Goal: Task Accomplishment & Management: Use online tool/utility

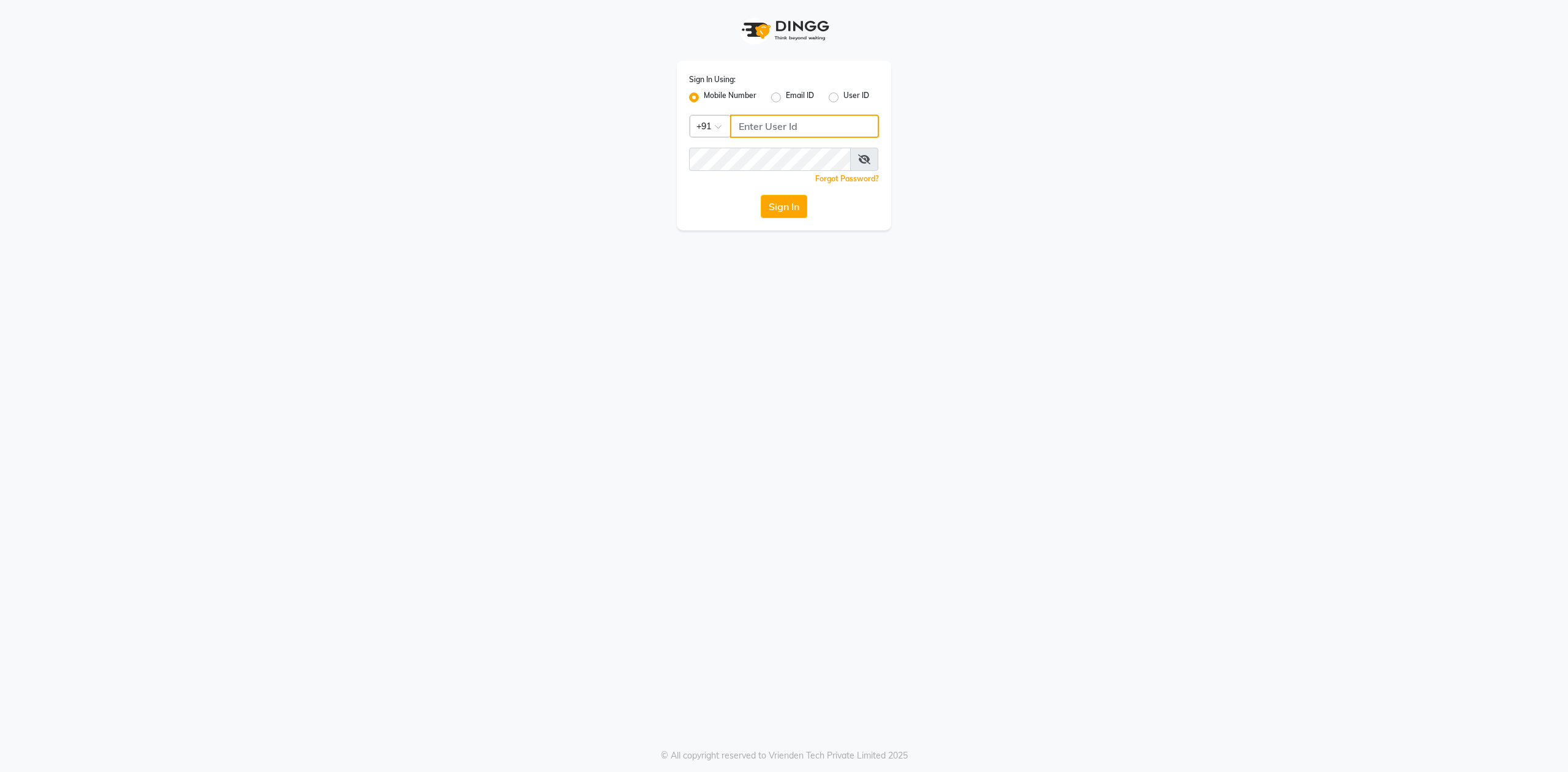
click at [806, 123] on input "Username" at bounding box center [804, 126] width 149 height 23
type input "8130700721"
click at [761, 195] on button "Sign In" at bounding box center [784, 207] width 47 height 23
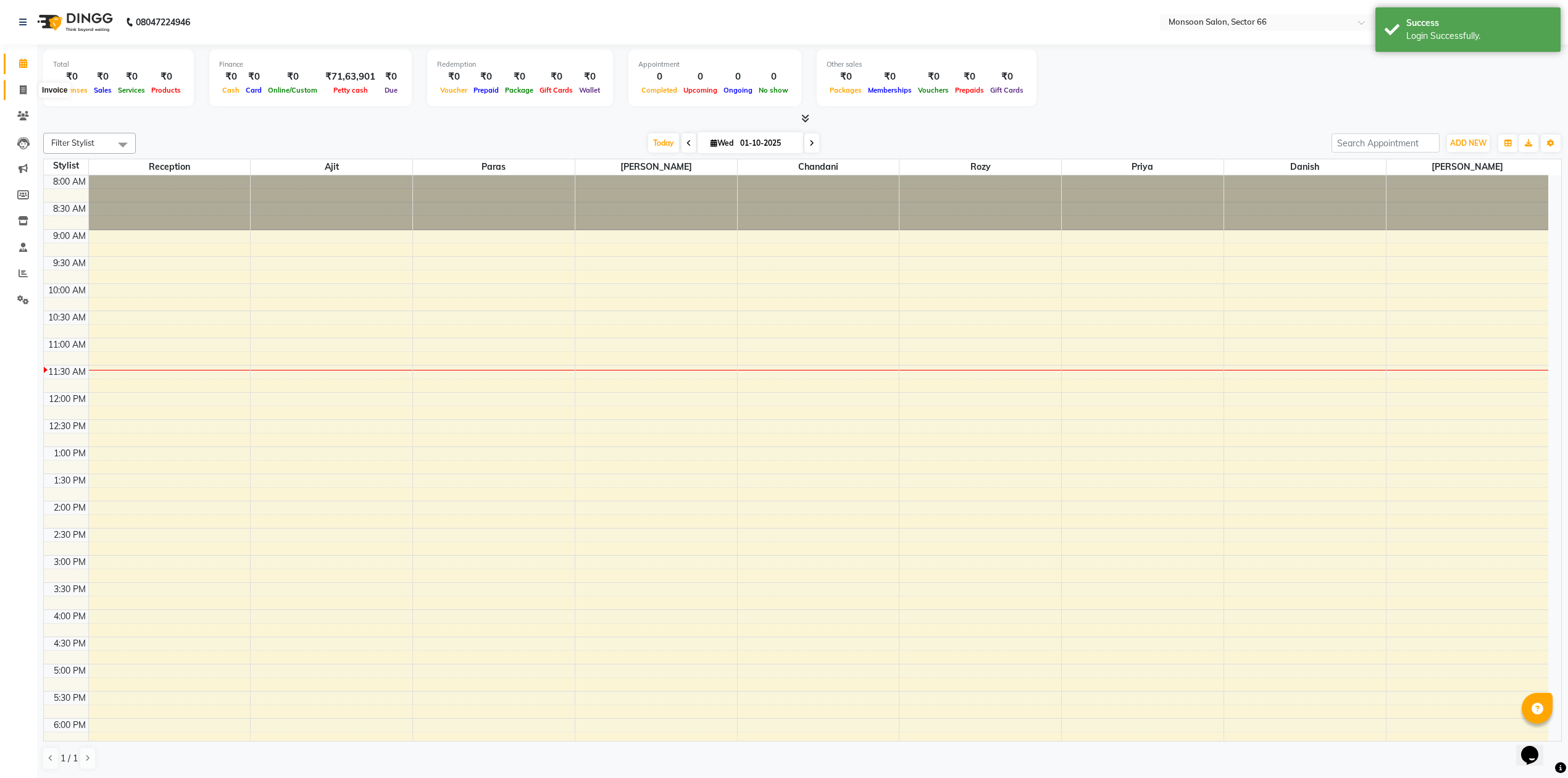
click at [21, 87] on icon at bounding box center [23, 90] width 7 height 9
select select "3741"
select select "service"
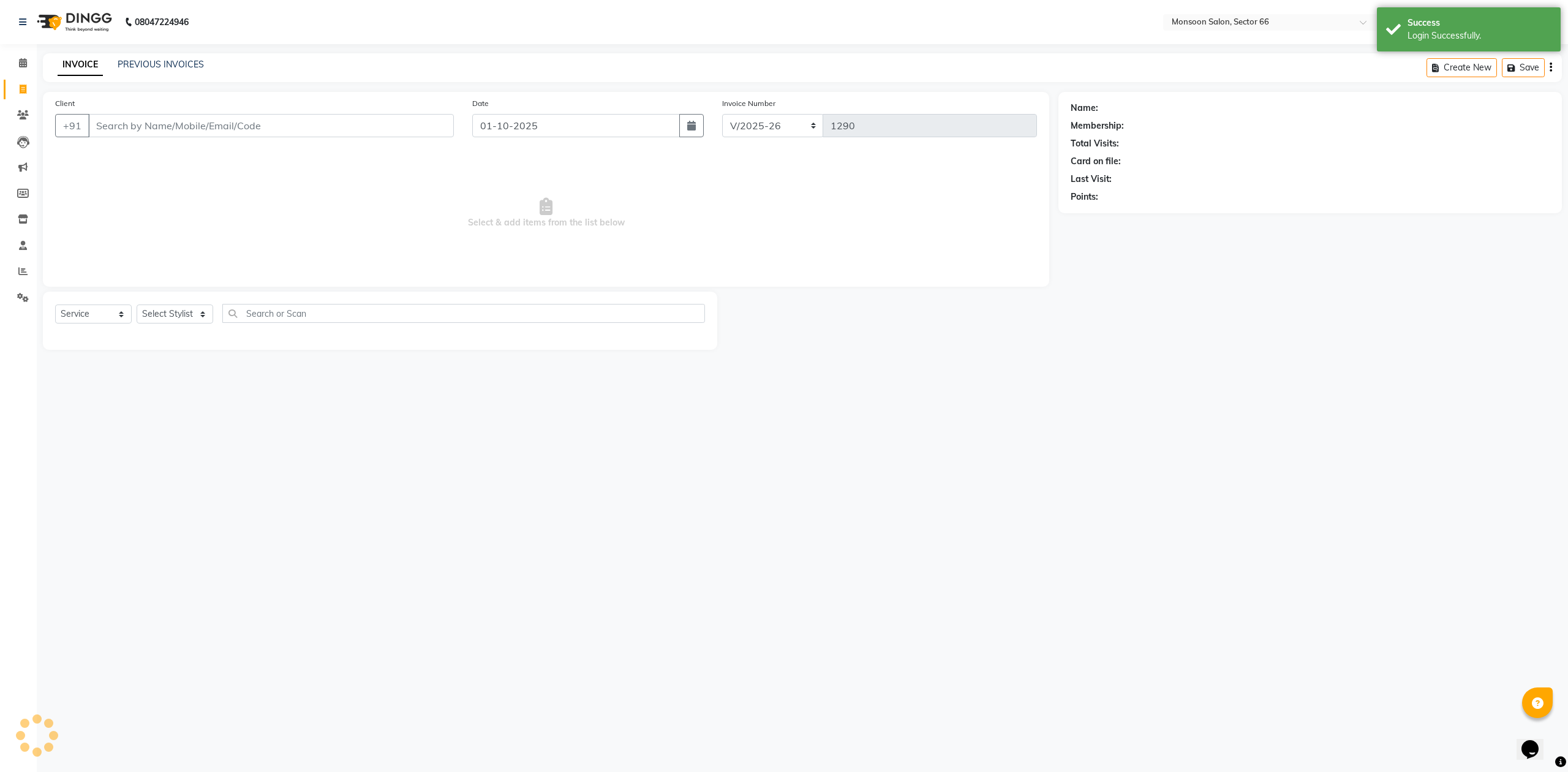
click at [155, 130] on input "Client" at bounding box center [271, 126] width 366 height 23
click at [168, 64] on link "PREVIOUS INVOICES" at bounding box center [161, 64] width 87 height 11
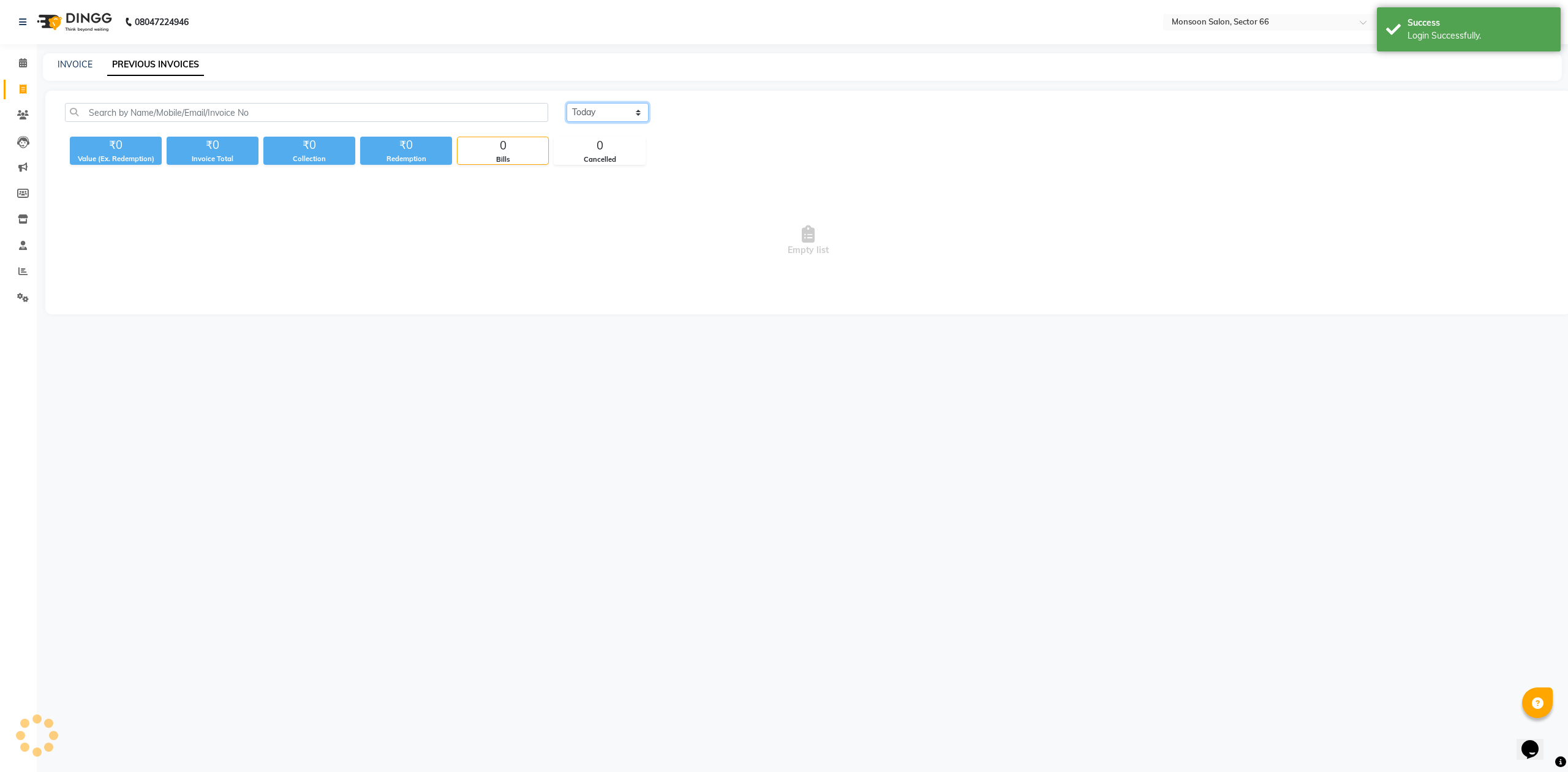
drag, startPoint x: 610, startPoint y: 112, endPoint x: 604, endPoint y: 120, distance: 10.0
click at [610, 112] on select "[DATE] [DATE] Custom Range" at bounding box center [607, 112] width 82 height 19
select select "[DATE]"
click at [566, 103] on select "[DATE] [DATE] Custom Range" at bounding box center [607, 112] width 82 height 19
click at [625, 116] on select "[DATE] [DATE] Custom Range" at bounding box center [607, 112] width 82 height 19
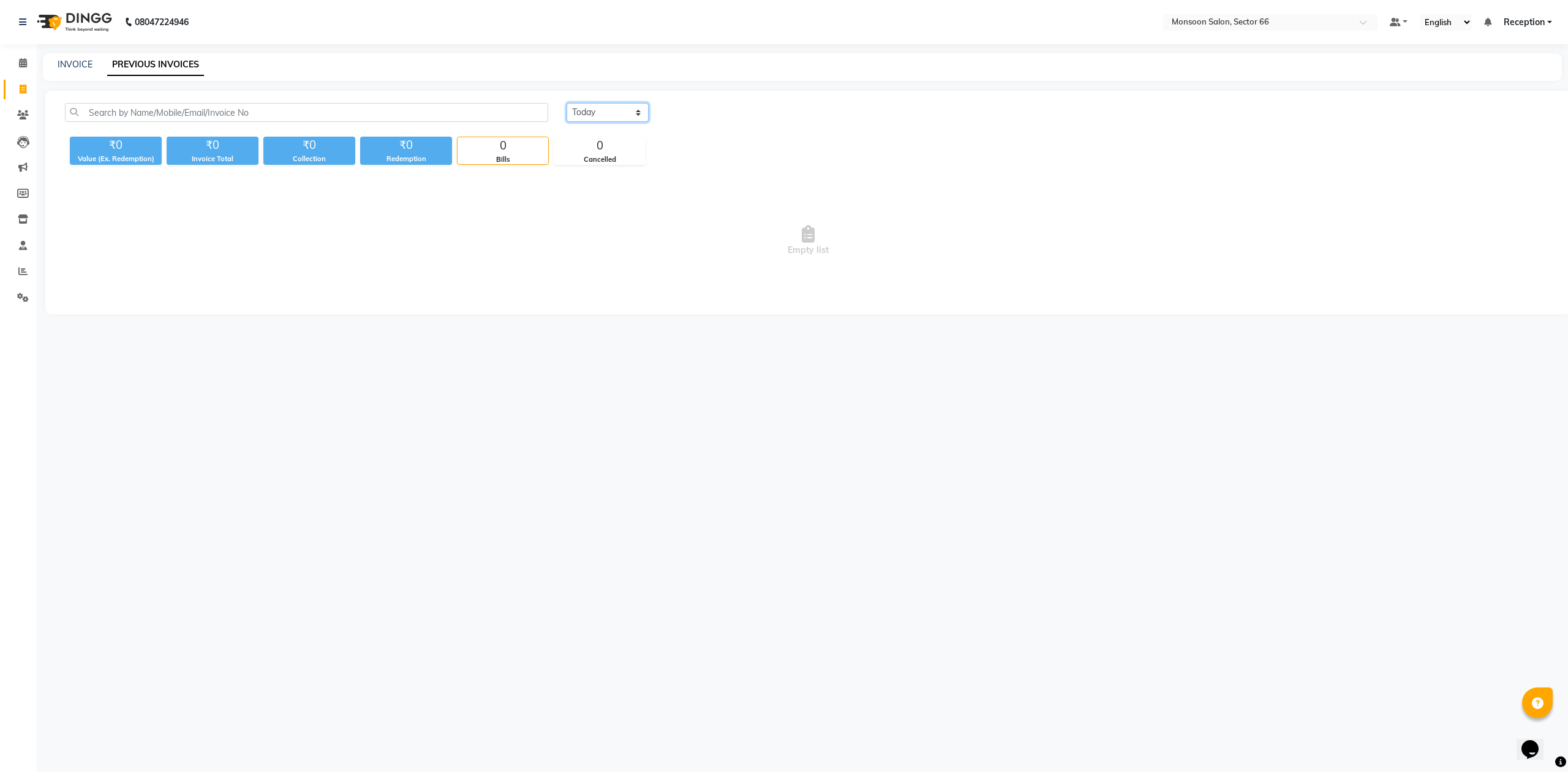
select select "[DATE]"
click at [566, 103] on select "[DATE] [DATE] Custom Range" at bounding box center [607, 112] width 82 height 19
click at [20, 83] on span at bounding box center [23, 90] width 21 height 14
select select "service"
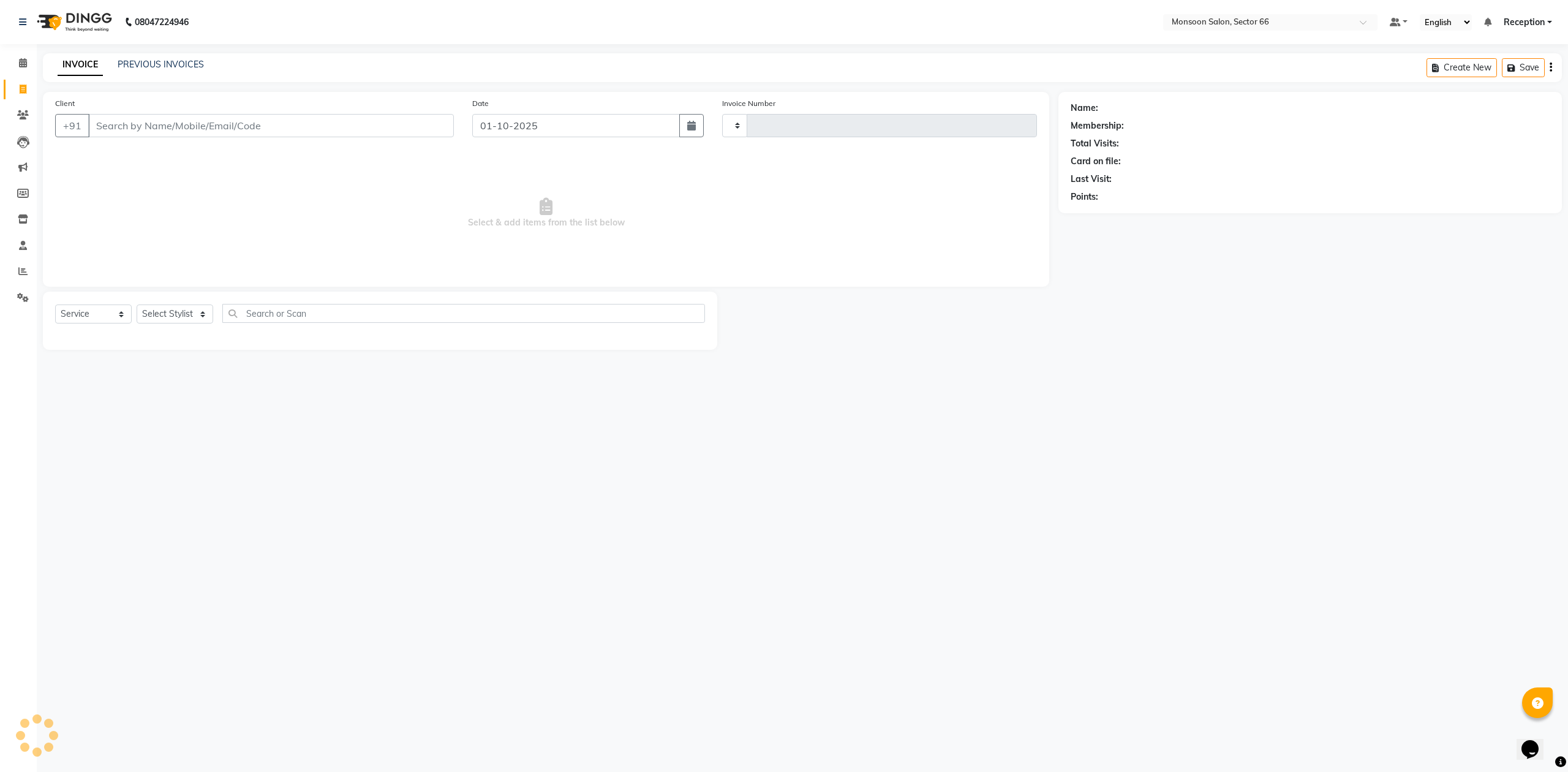
type input "1290"
select select "3741"
click at [224, 125] on input "Client" at bounding box center [271, 126] width 366 height 23
click at [168, 130] on input "Client" at bounding box center [271, 126] width 366 height 23
type input "9"
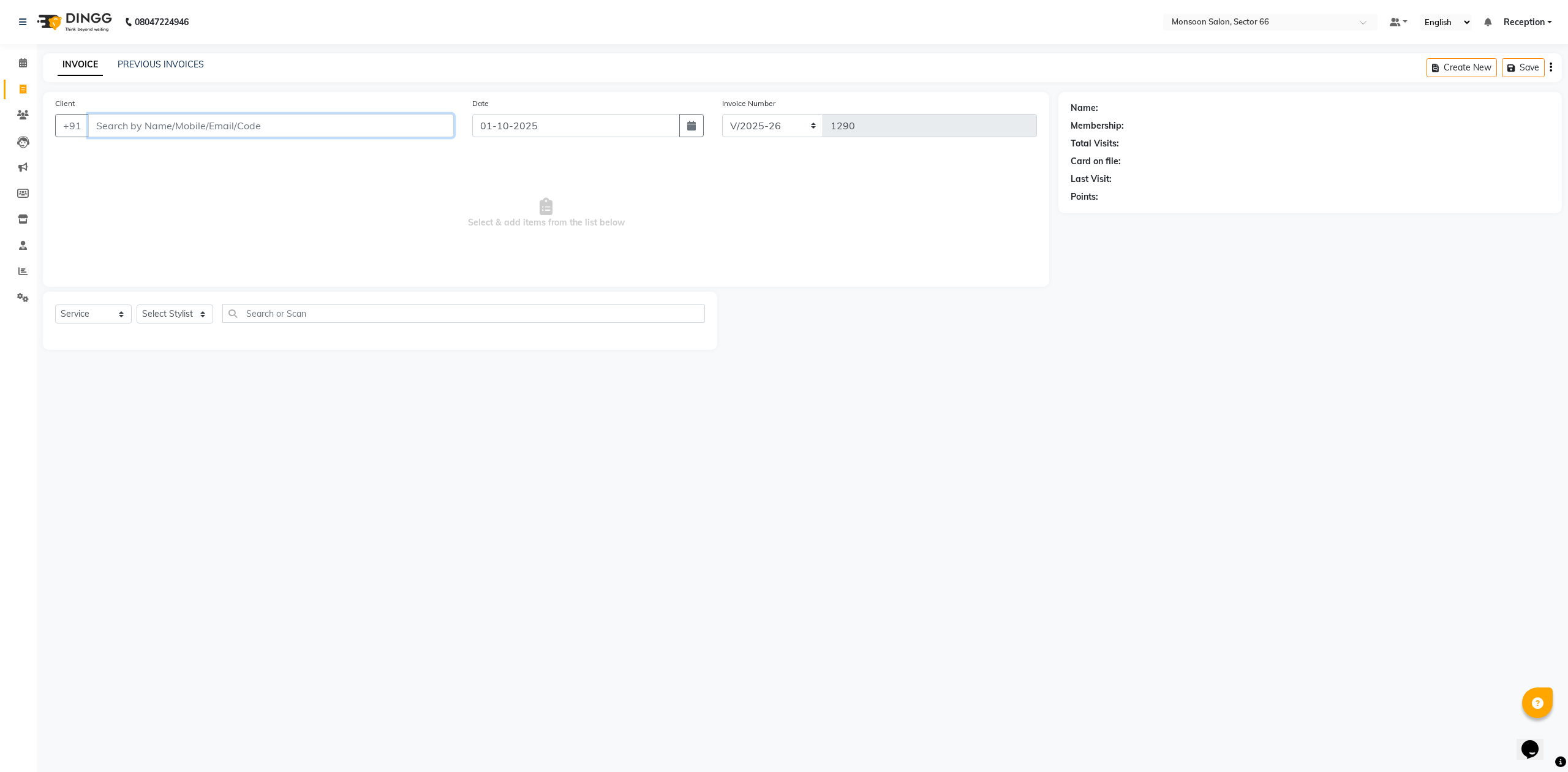
click at [424, 130] on input "Client" at bounding box center [271, 126] width 366 height 23
type input "9"
click at [162, 112] on div "Client +91" at bounding box center [254, 122] width 417 height 50
click at [255, 129] on input "Client" at bounding box center [271, 126] width 366 height 23
paste input "9873074000"
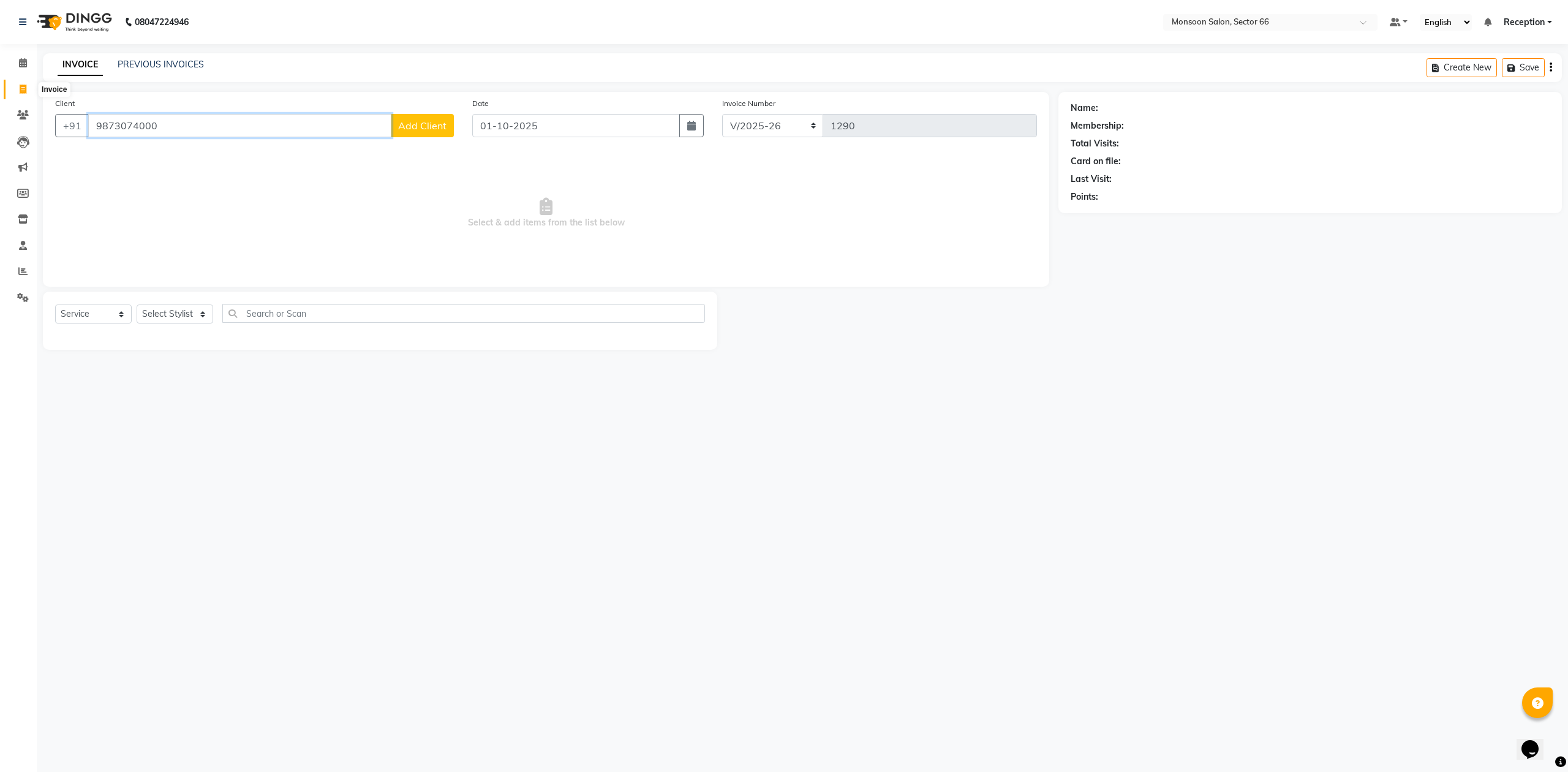
type input "9873074000"
click at [20, 87] on icon at bounding box center [23, 89] width 7 height 9
select select "service"
type input "1290"
select select "3741"
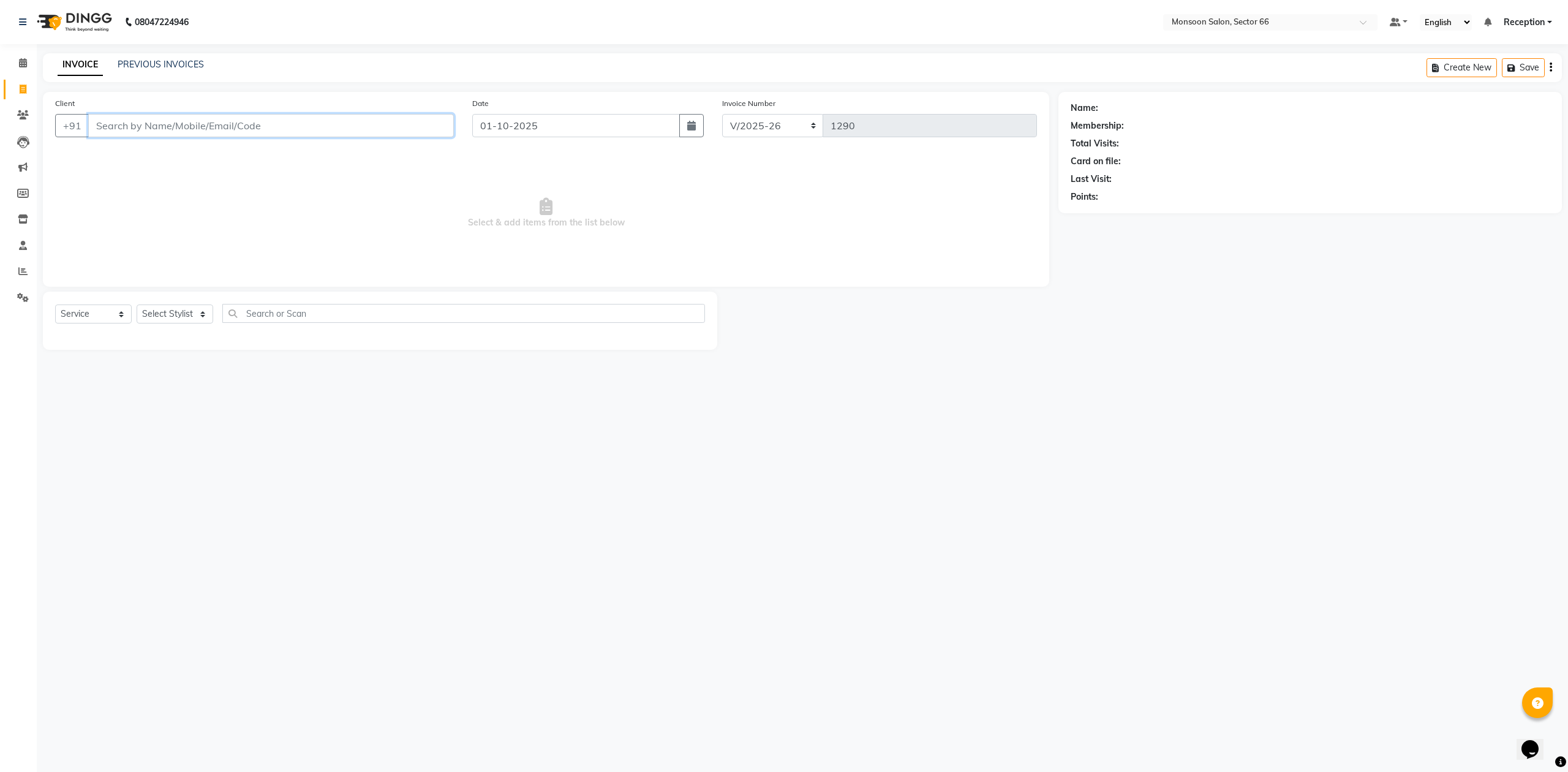
click at [147, 130] on input "Client" at bounding box center [271, 126] width 366 height 23
click at [199, 311] on select "Select Stylist [PERSON_NAME] Danish Paras priya Reception rozy [PERSON_NAME]" at bounding box center [175, 314] width 76 height 19
select select "91207"
click at [137, 304] on select "Select Stylist [PERSON_NAME] Danish Paras priya Reception rozy [PERSON_NAME]" at bounding box center [175, 314] width 76 height 19
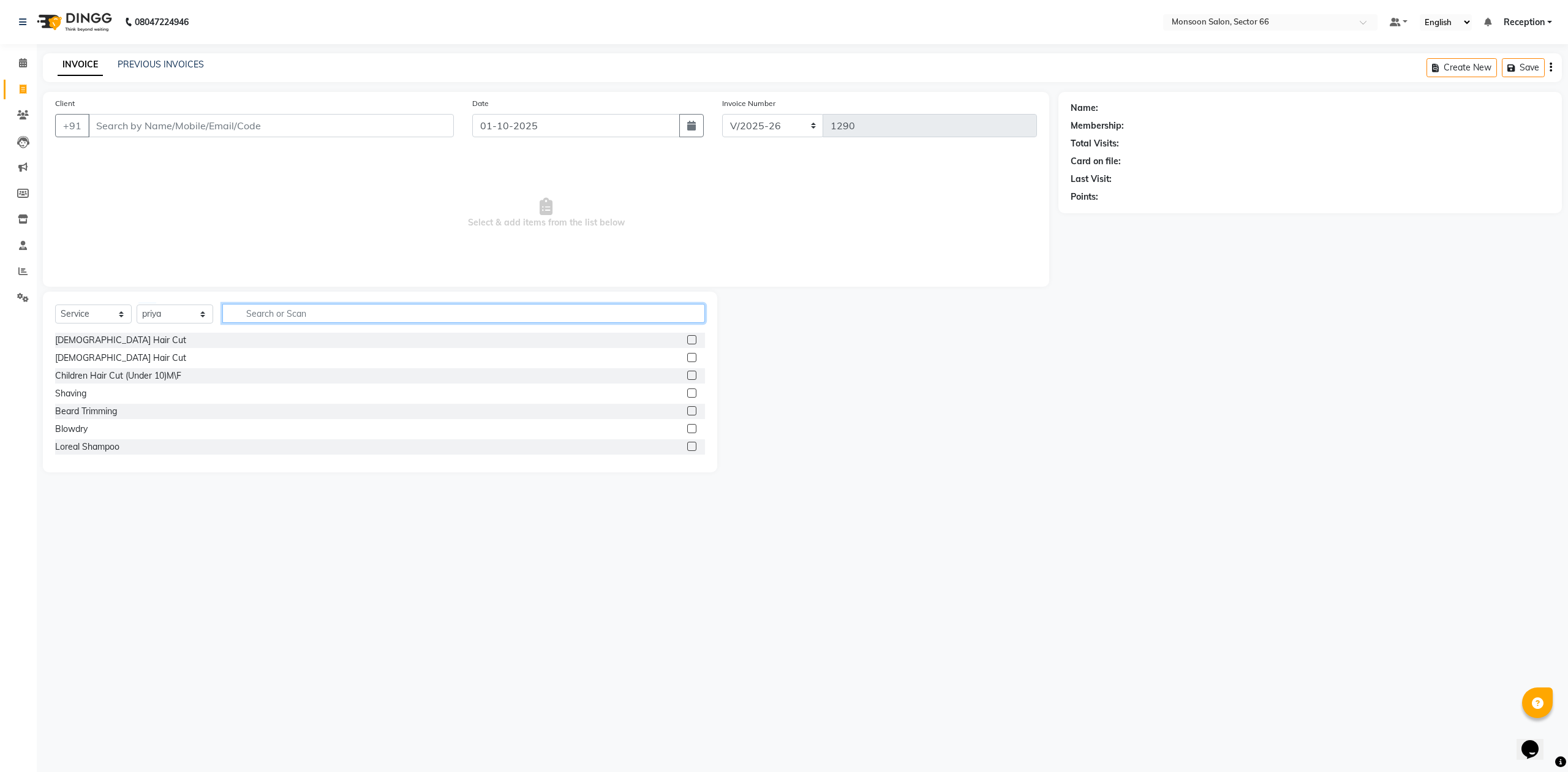
click at [266, 309] on input "text" at bounding box center [463, 313] width 483 height 19
type input "eye"
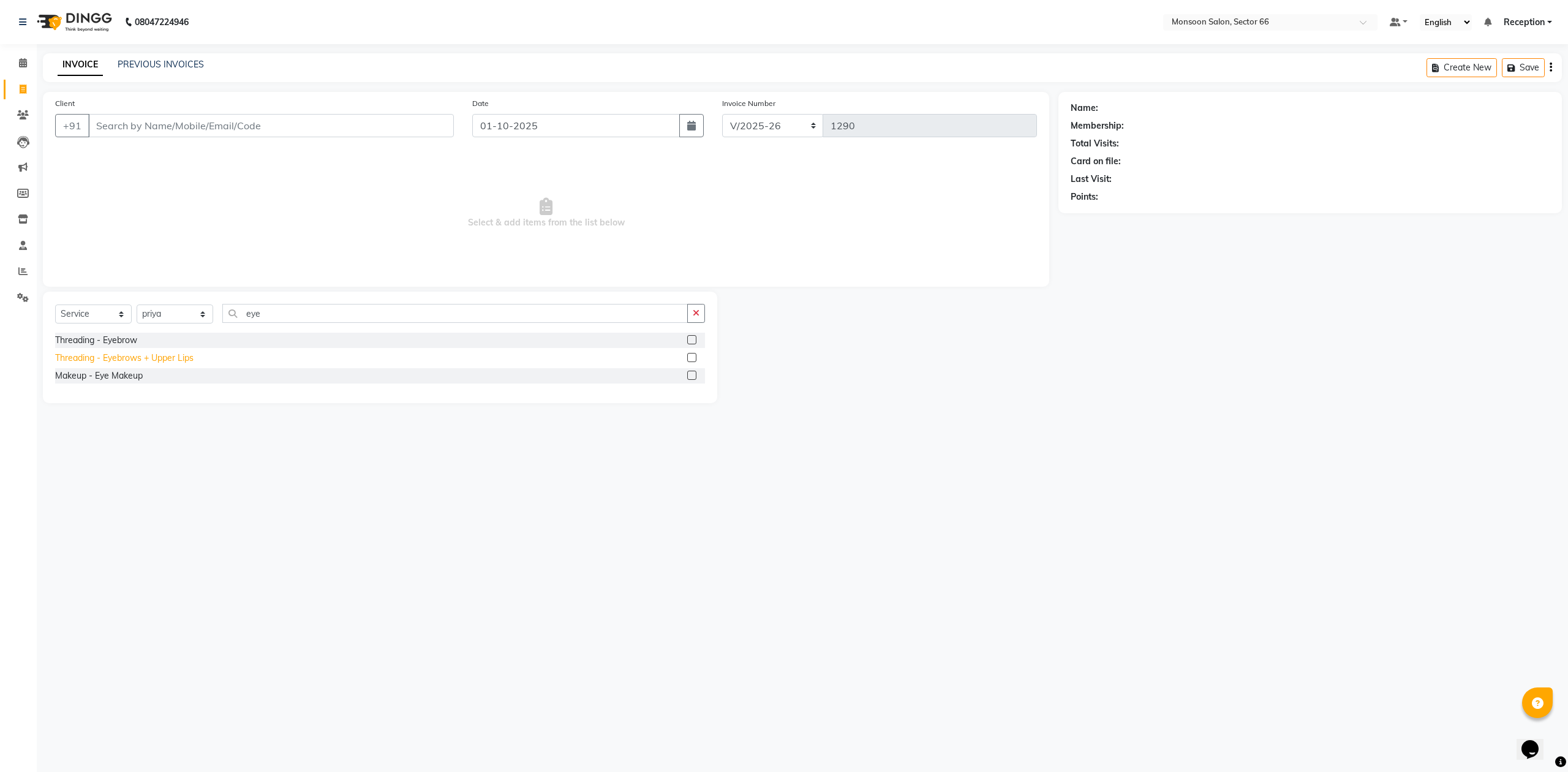
click at [179, 356] on div "Threading - Eyebrows + Upper Lips" at bounding box center [124, 358] width 138 height 12
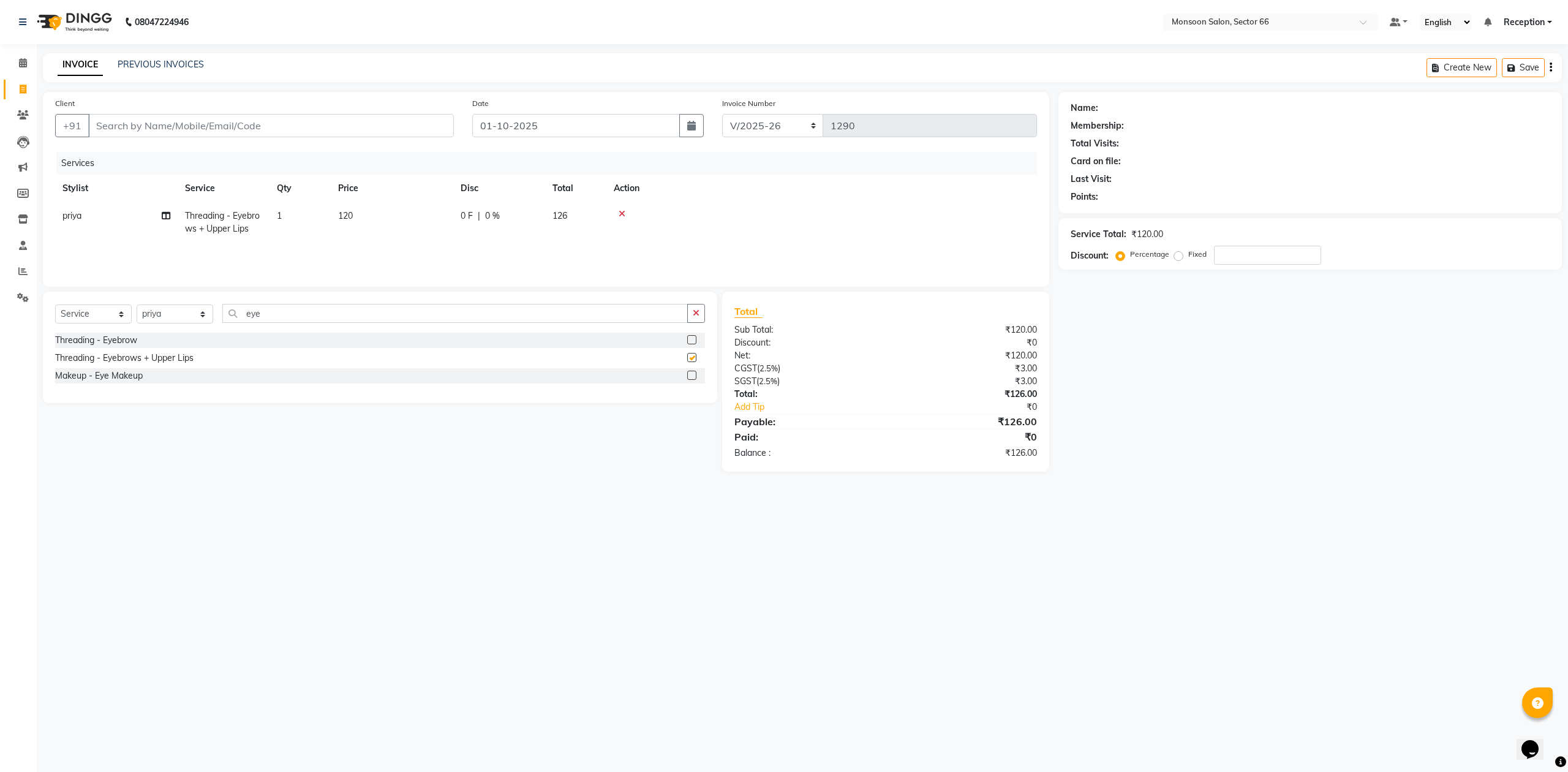
checkbox input "false"
click at [261, 312] on input "eye" at bounding box center [455, 313] width 466 height 19
type input "e"
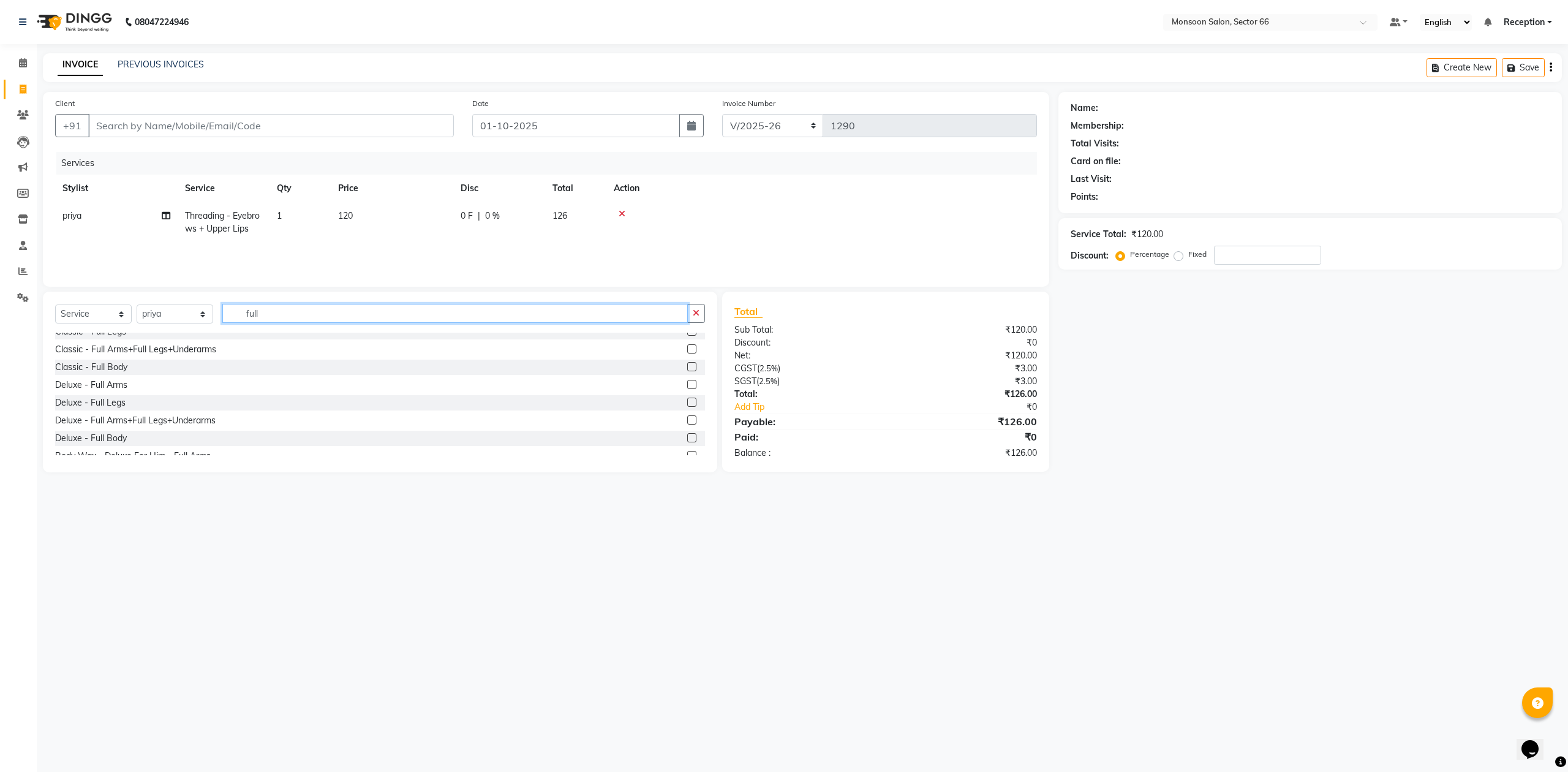
scroll to position [81, 0]
type input "full"
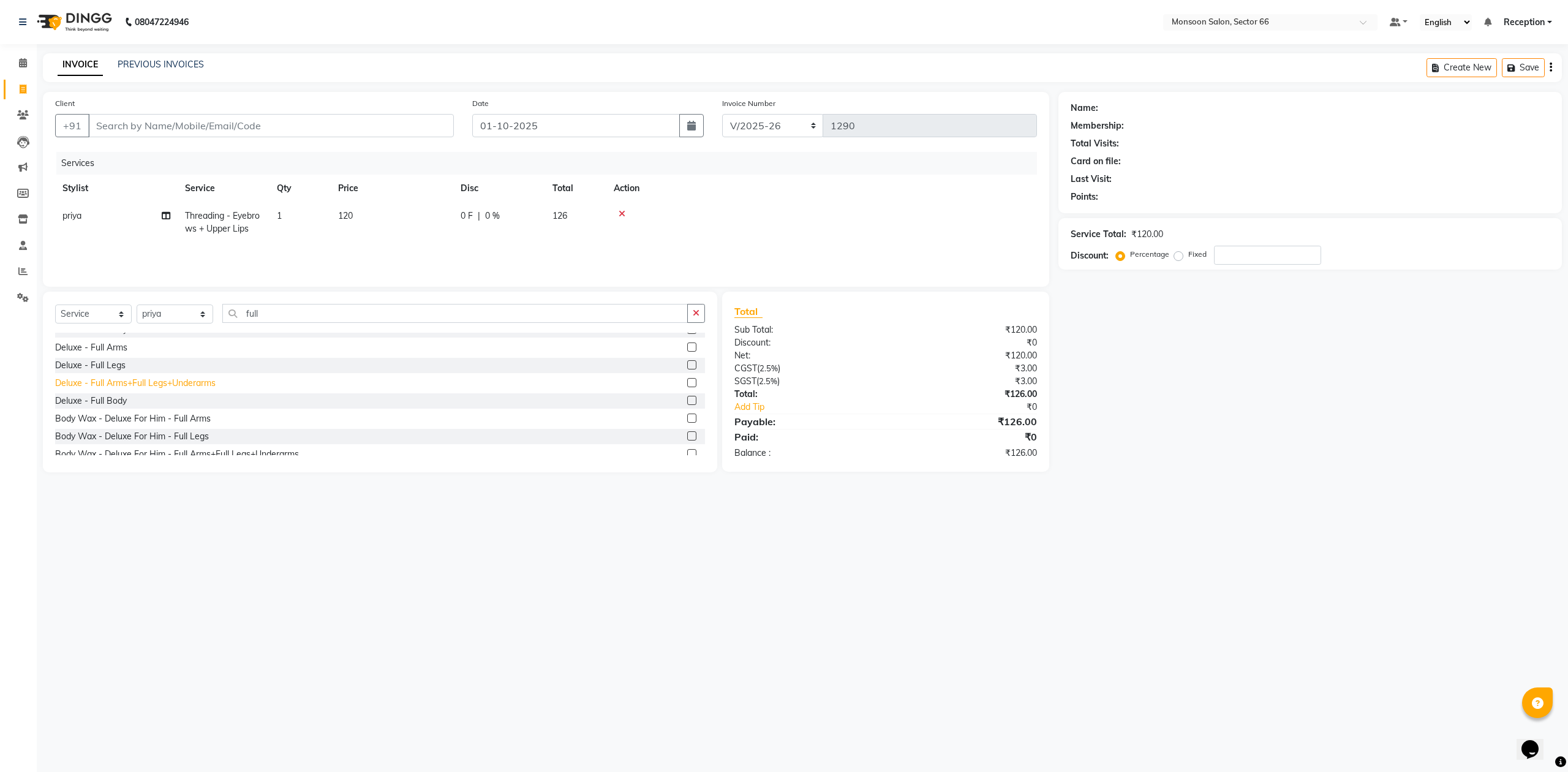
click at [190, 386] on div "Deluxe - Full Arms+Full Legs+Underarms" at bounding box center [136, 383] width 161 height 12
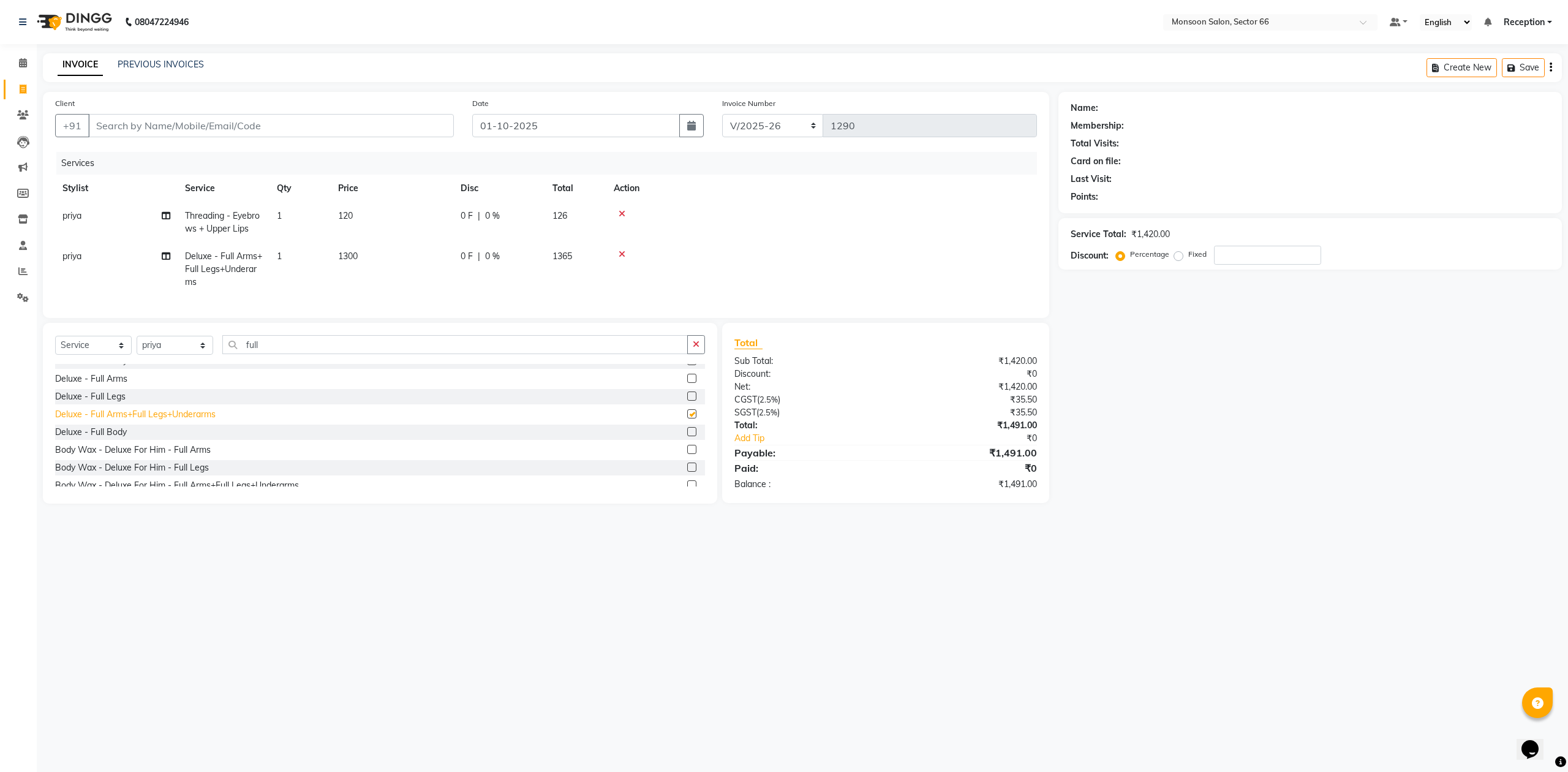
checkbox input "false"
click at [211, 138] on div "Client +91" at bounding box center [254, 122] width 417 height 50
click at [197, 126] on input "Client" at bounding box center [271, 126] width 366 height 23
click at [211, 126] on input "Client" at bounding box center [271, 126] width 366 height 23
type input "8"
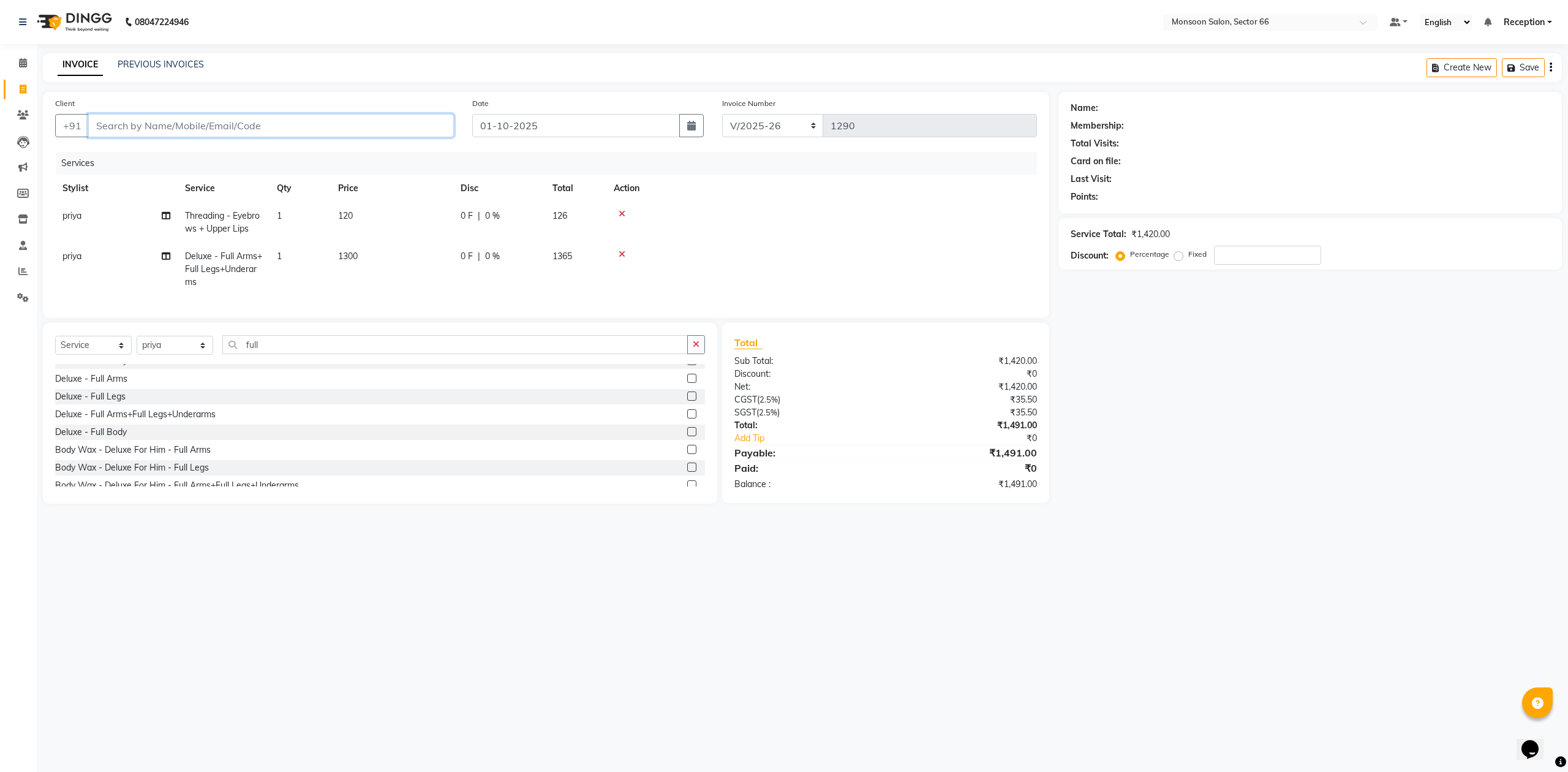
type input "0"
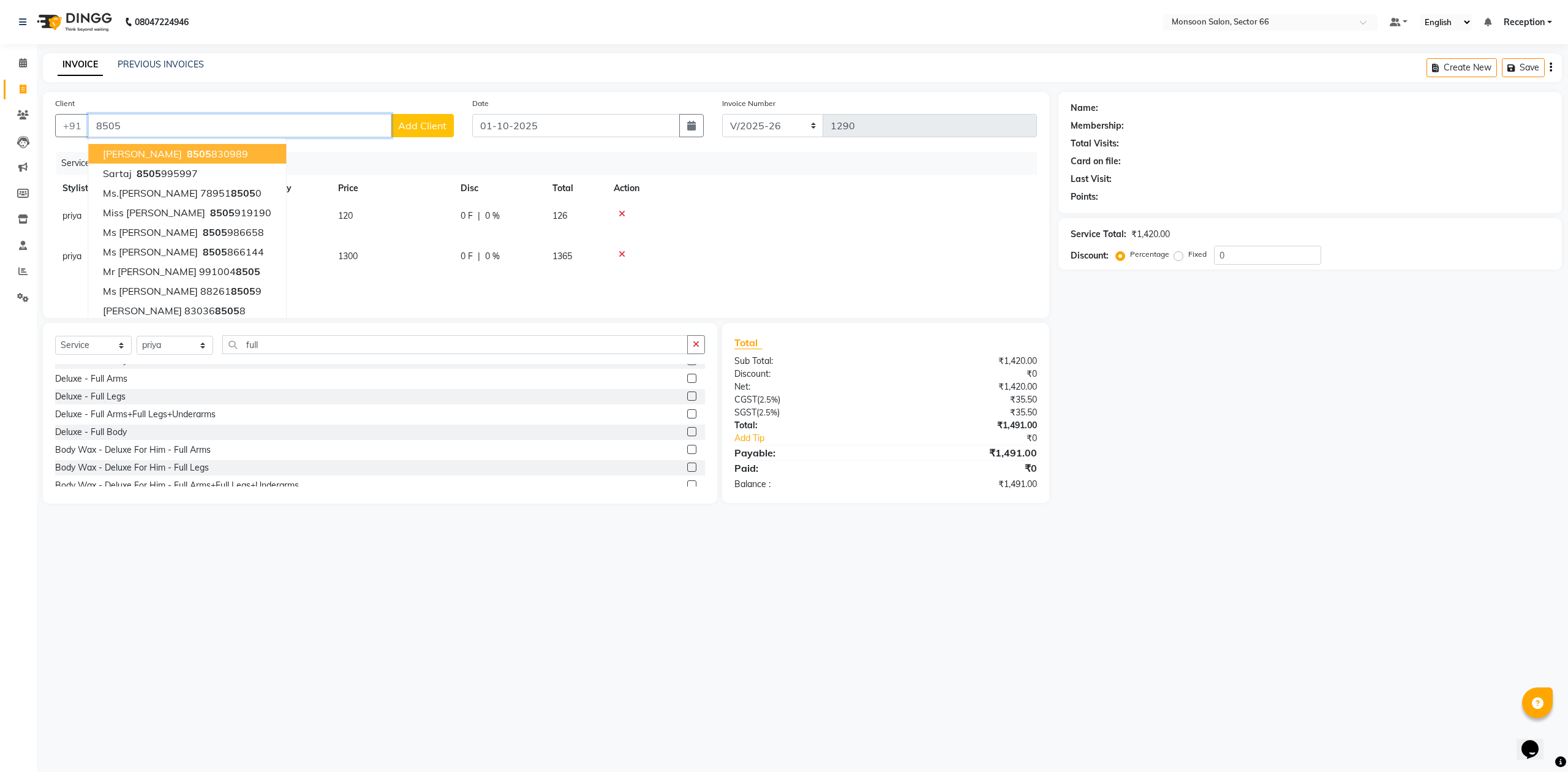
click at [209, 151] on ngb-highlight "8505 830989" at bounding box center [216, 154] width 64 height 12
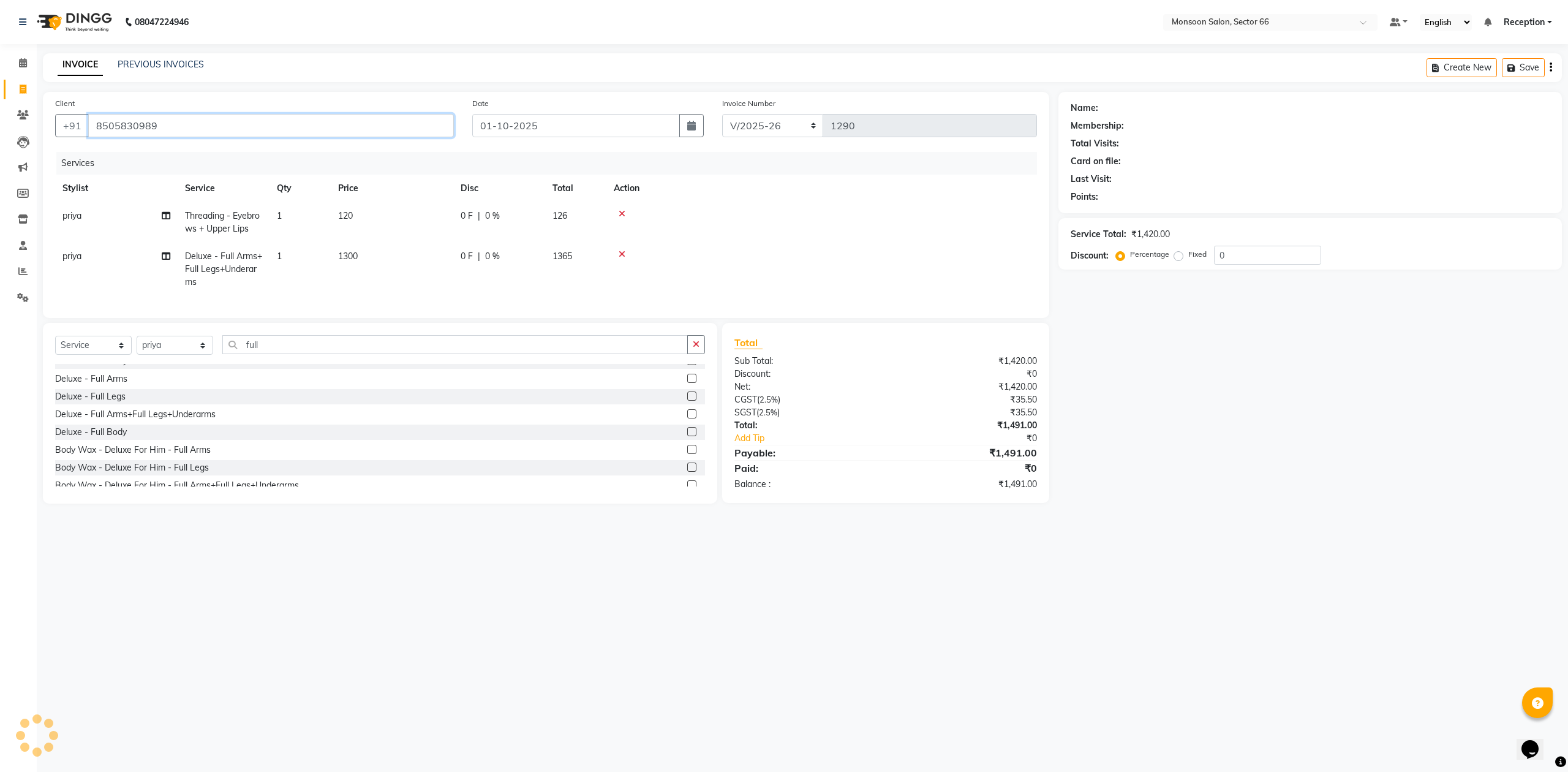
type input "8505830989"
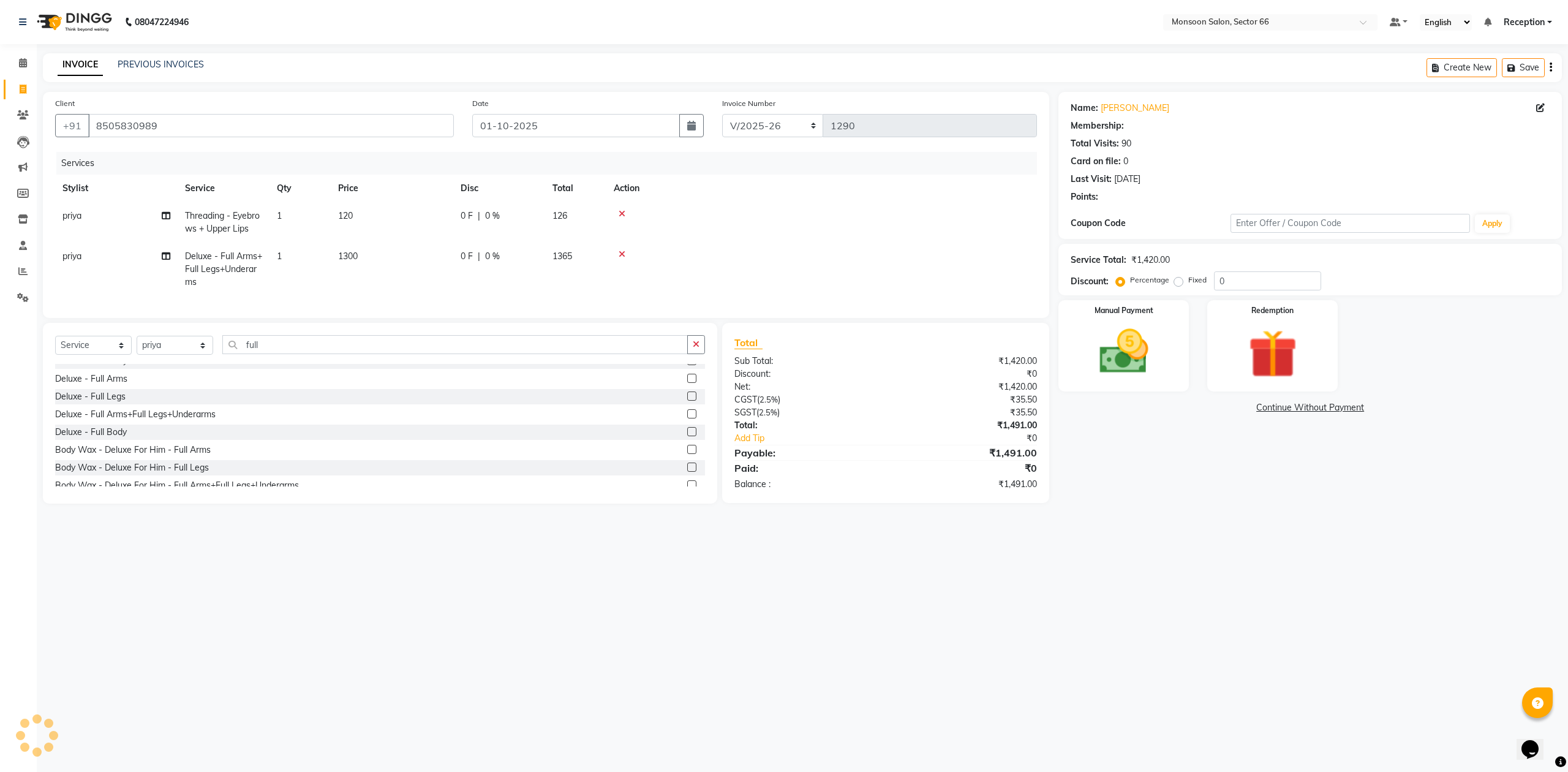
type input "50"
select select "1: Object"
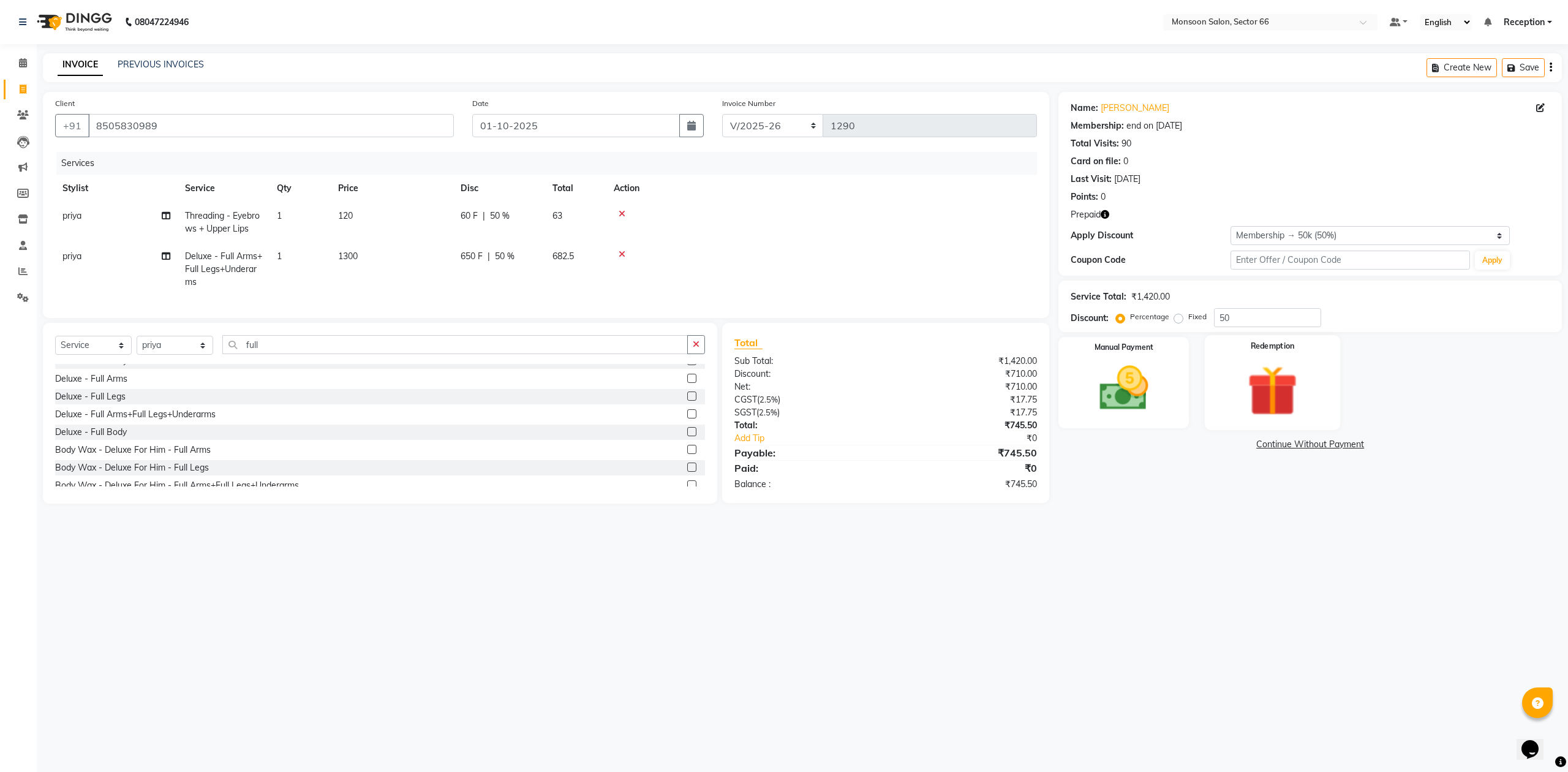
click at [1275, 385] on img at bounding box center [1272, 391] width 83 height 63
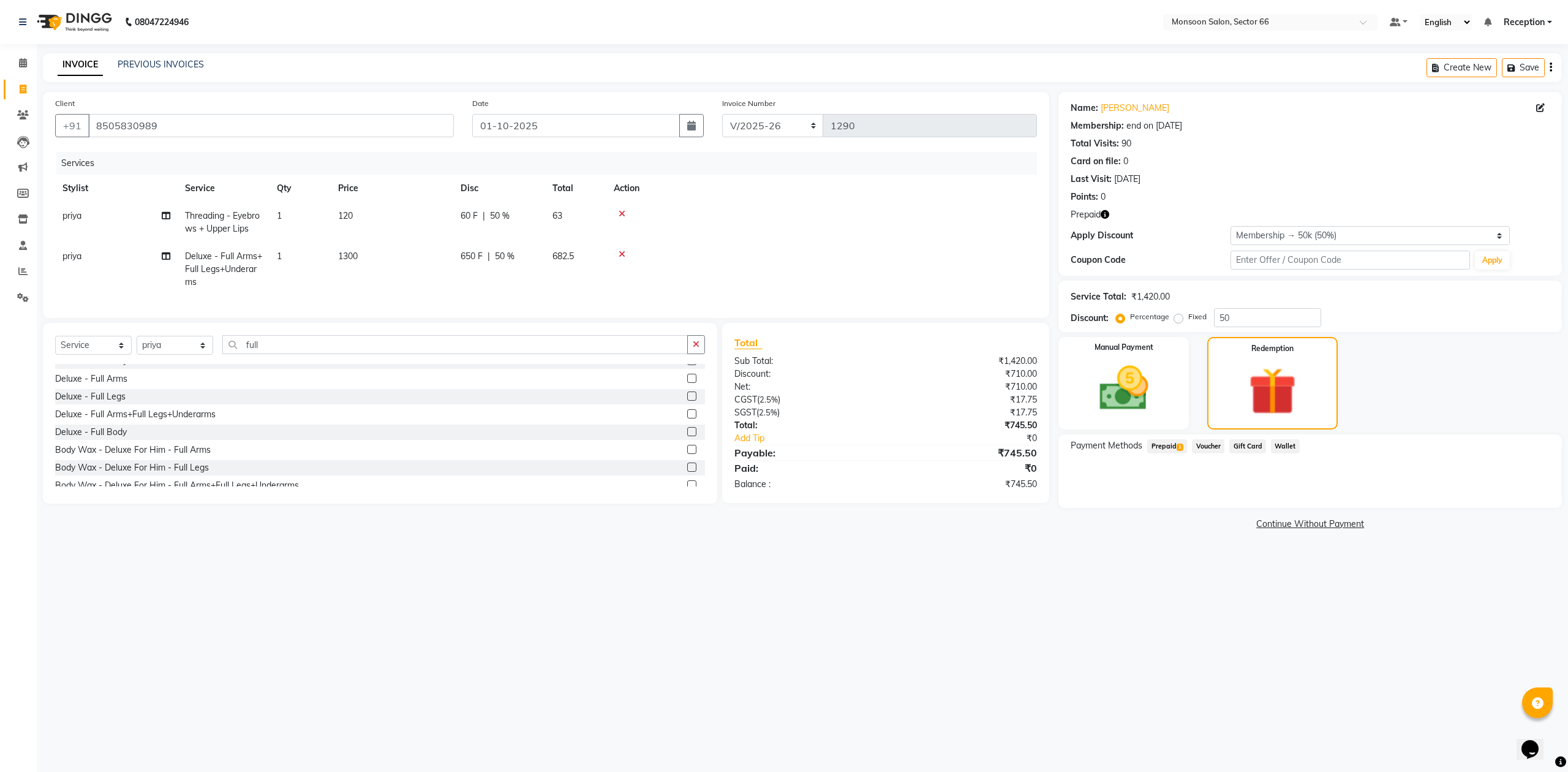
click at [1181, 445] on span "1" at bounding box center [1180, 446] width 7 height 7
click at [1517, 506] on button "Add" at bounding box center [1520, 496] width 44 height 21
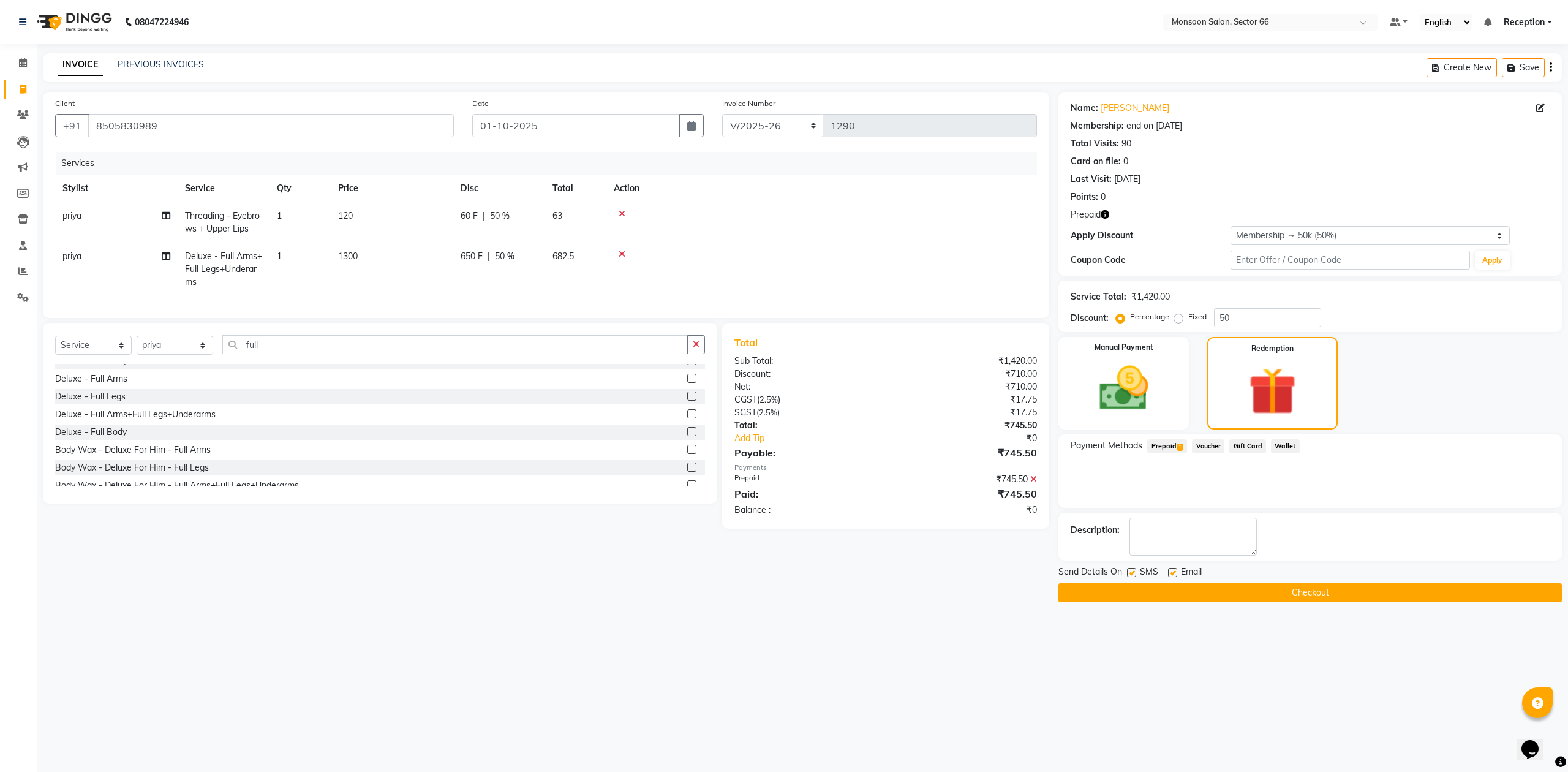
click at [1350, 596] on button "Checkout" at bounding box center [1310, 592] width 503 height 19
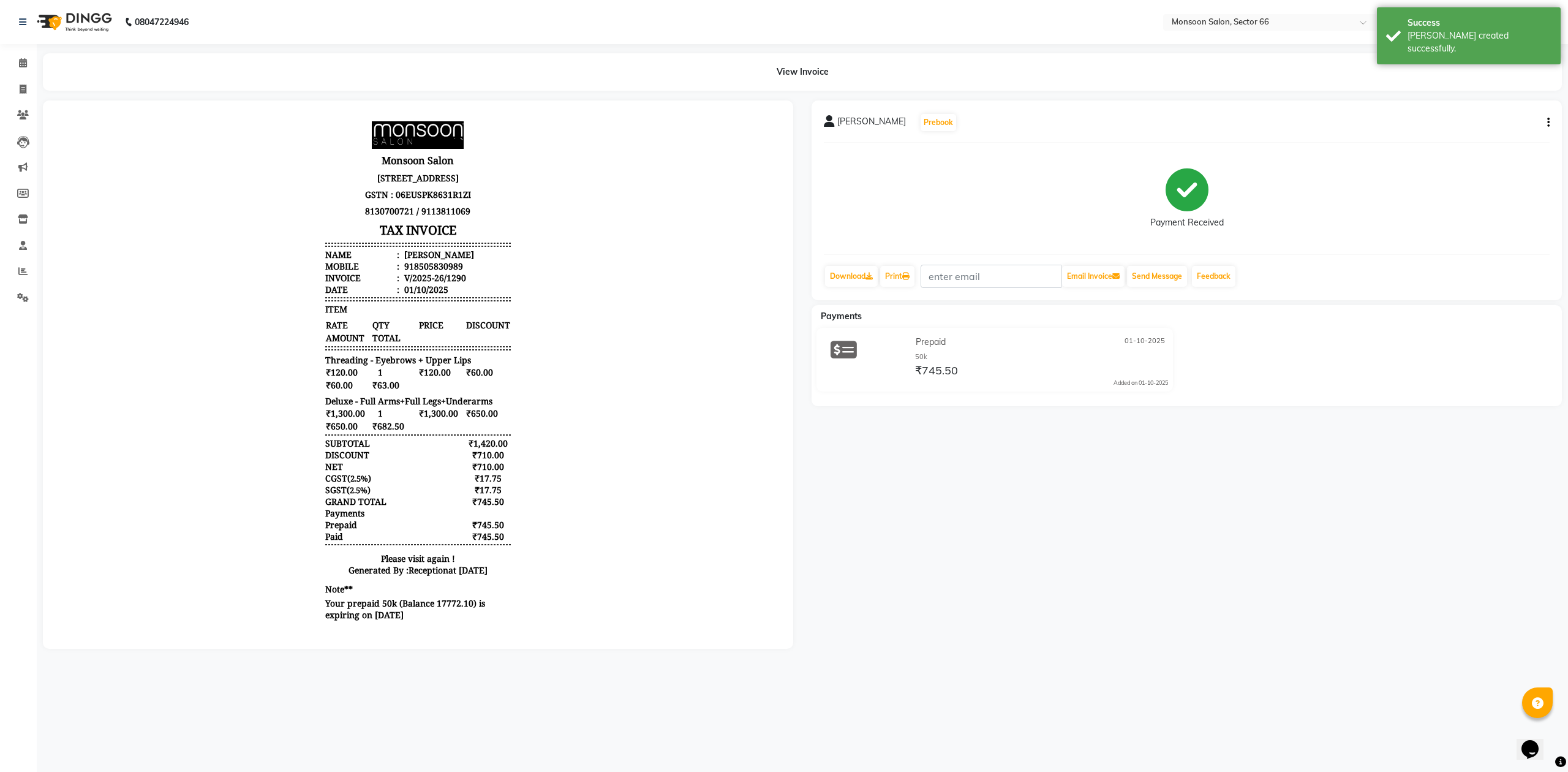
scroll to position [10, 0]
drag, startPoint x: 403, startPoint y: 269, endPoint x: 456, endPoint y: 269, distance: 53.0
click at [456, 269] on li "Mobile : 918505830989" at bounding box center [417, 266] width 185 height 12
copy div "8505830989"
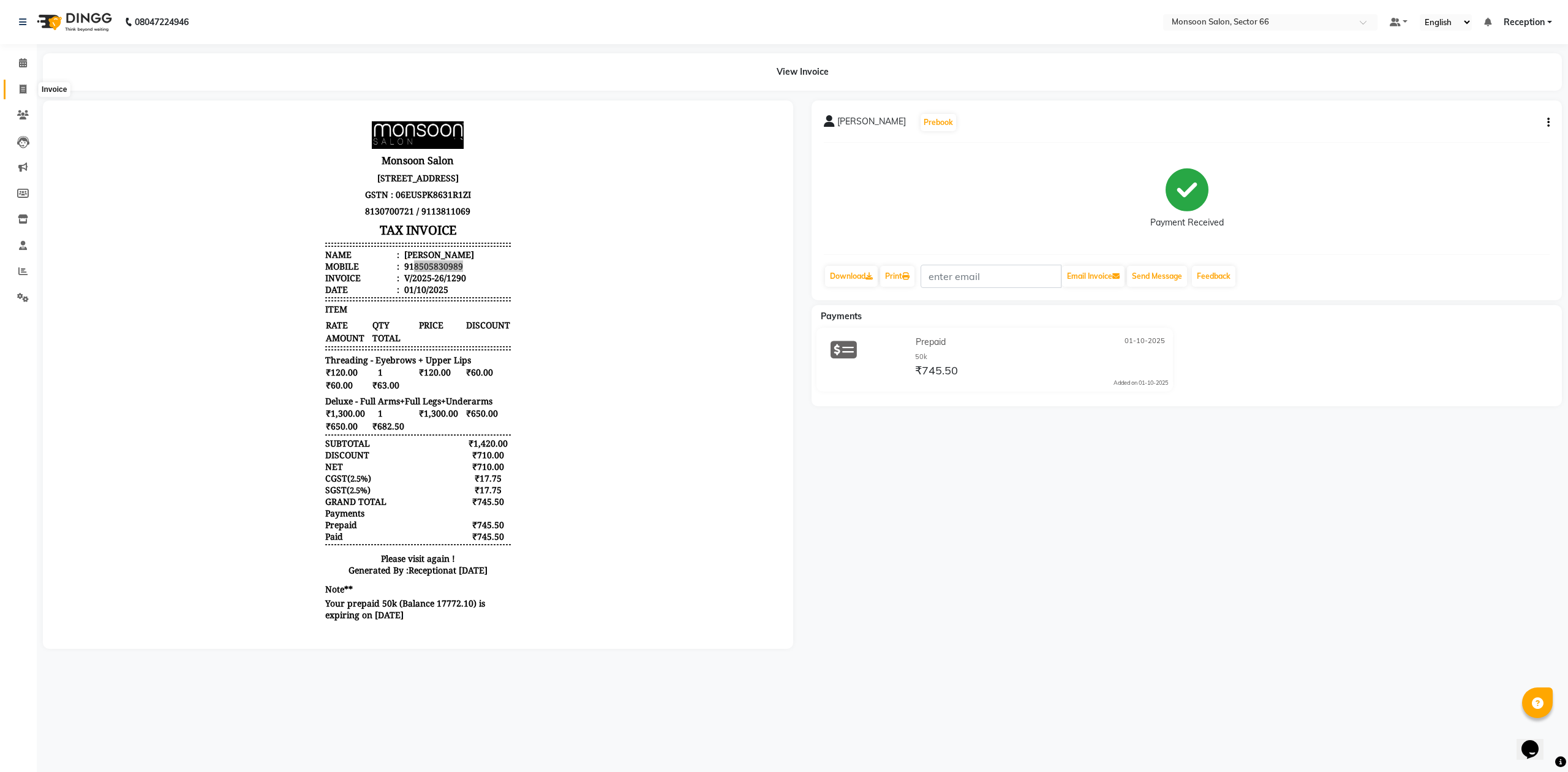
click at [20, 93] on icon at bounding box center [23, 89] width 7 height 9
select select "3741"
select select "service"
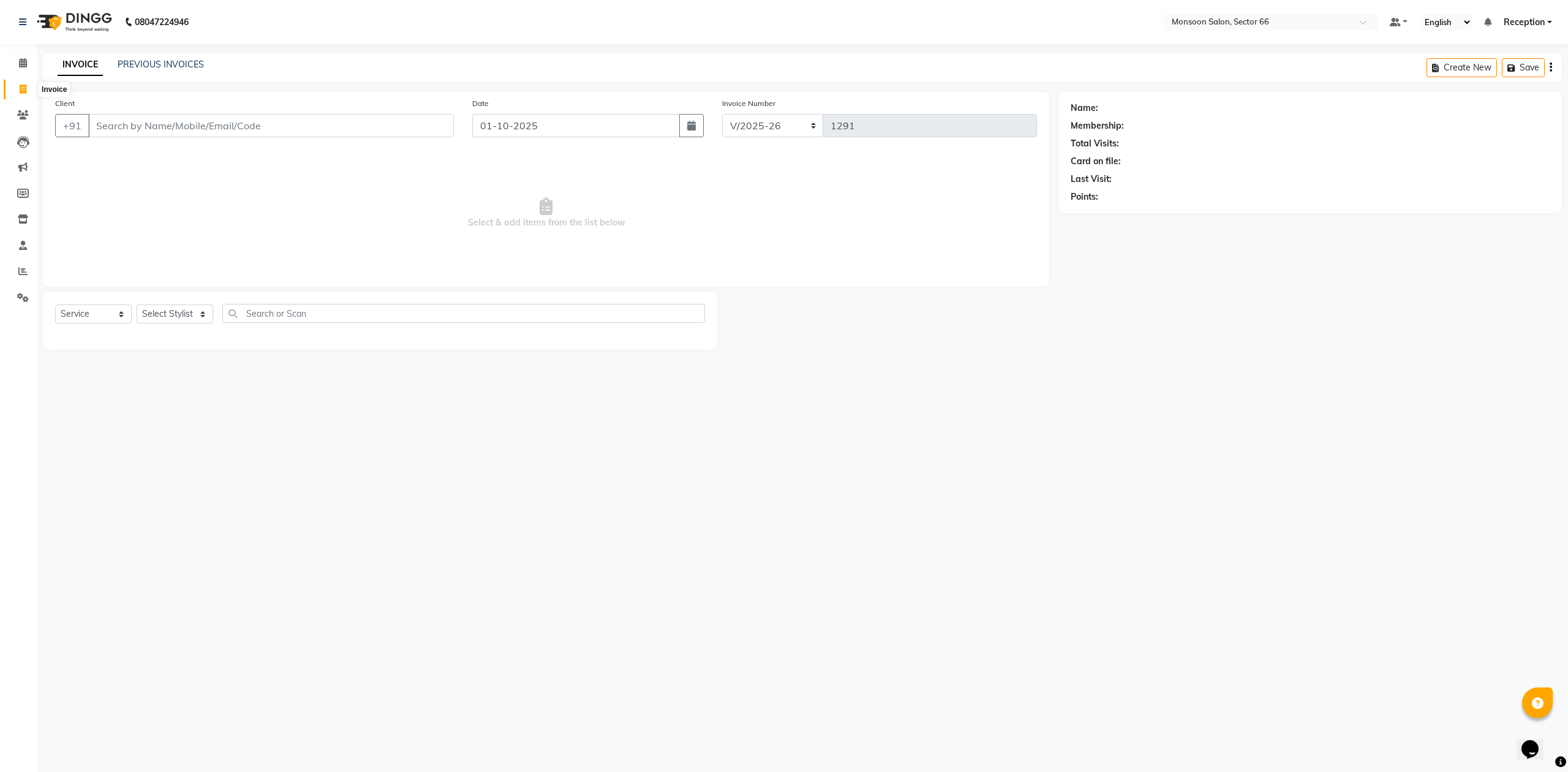
click at [23, 91] on icon at bounding box center [23, 89] width 7 height 9
select select "service"
type input "1291"
select select "3741"
click at [215, 121] on input "Client" at bounding box center [271, 126] width 366 height 23
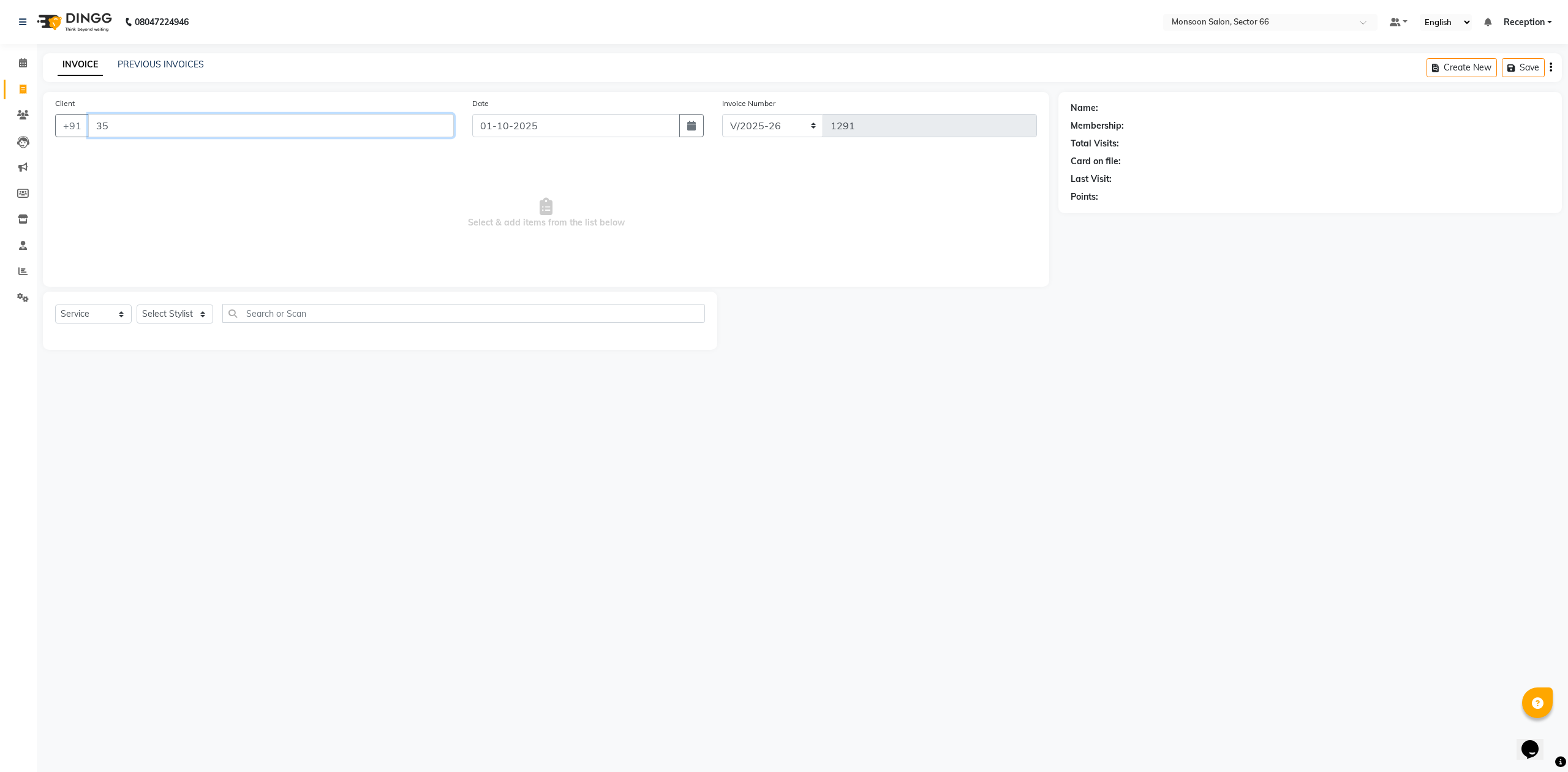
type input "3"
click at [193, 127] on input "995830322" at bounding box center [239, 126] width 303 height 23
type input "9"
click at [167, 67] on link "PREVIOUS INVOICES" at bounding box center [161, 64] width 87 height 11
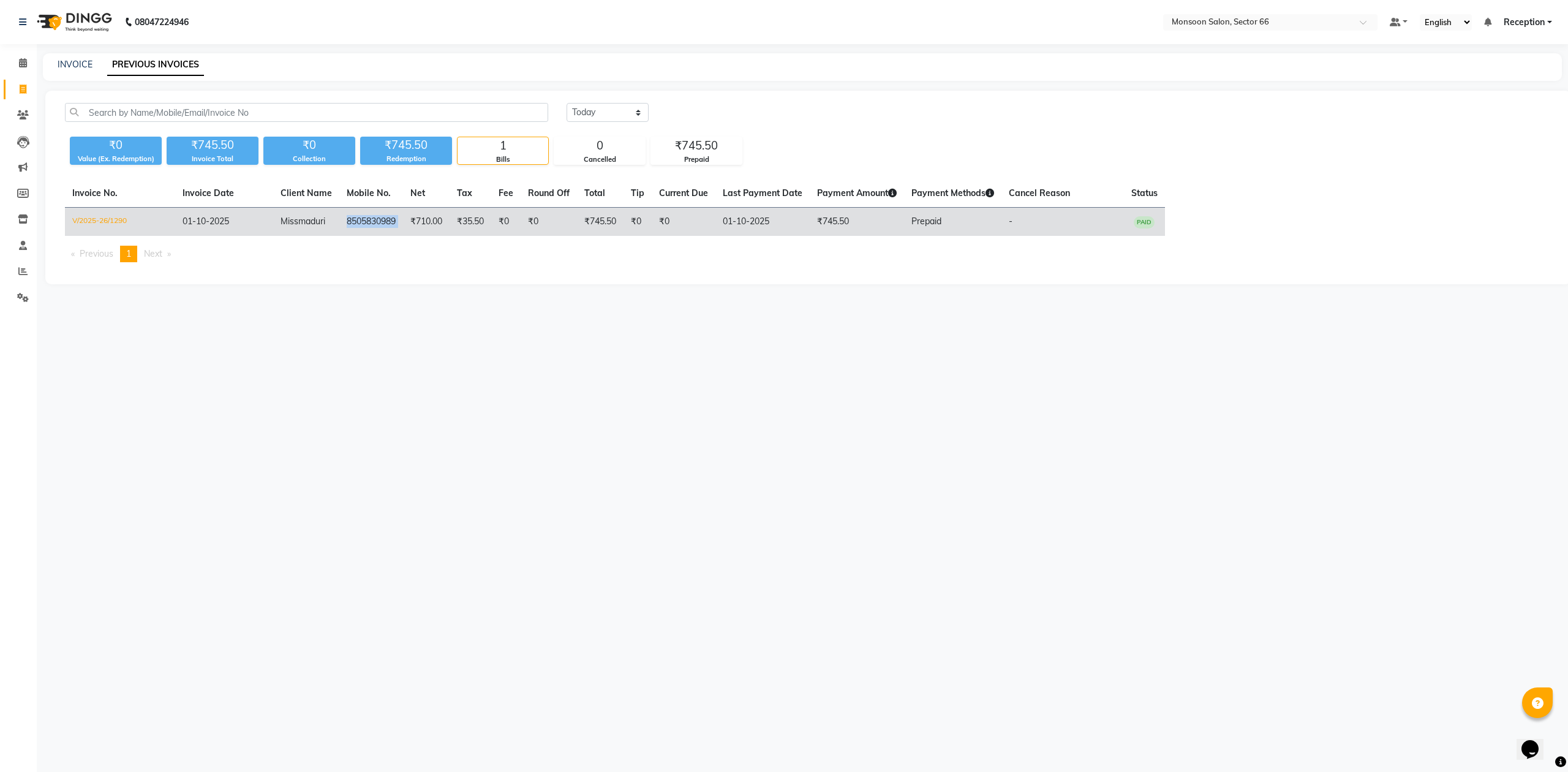
drag, startPoint x: 346, startPoint y: 217, endPoint x: 410, endPoint y: 230, distance: 65.3
click at [410, 230] on tr "V/2025-26/1290 [DATE] [PERSON_NAME] 8505830989 ₹710.00 ₹35.50 ₹0 ₹0 ₹745.50 ₹0 …" at bounding box center [615, 222] width 1100 height 29
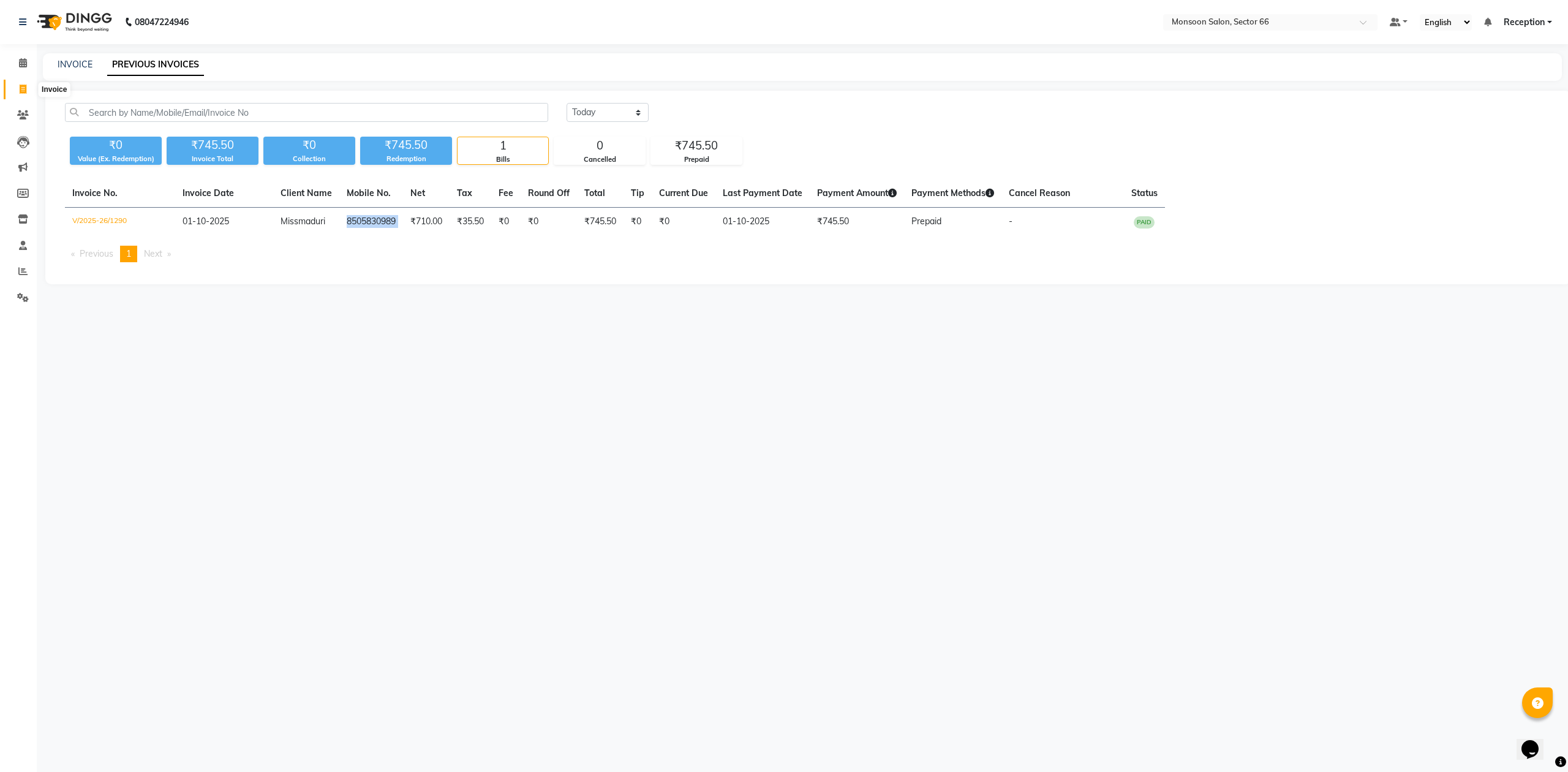
drag, startPoint x: 17, startPoint y: 87, endPoint x: 32, endPoint y: 98, distance: 18.6
click at [19, 89] on span at bounding box center [23, 90] width 21 height 14
select select "service"
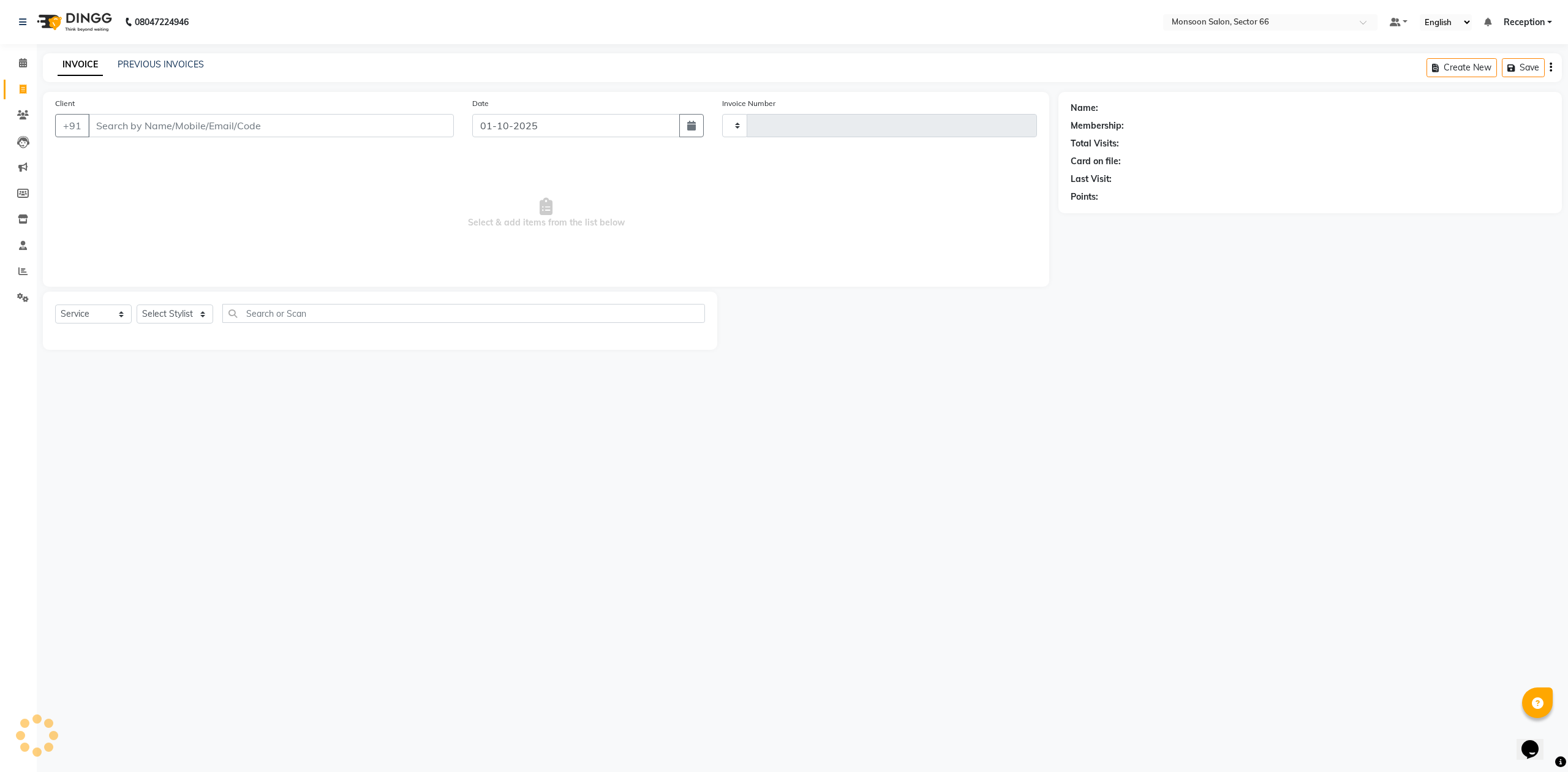
type input "1291"
select select "3741"
click at [145, 123] on input "Client" at bounding box center [271, 126] width 366 height 23
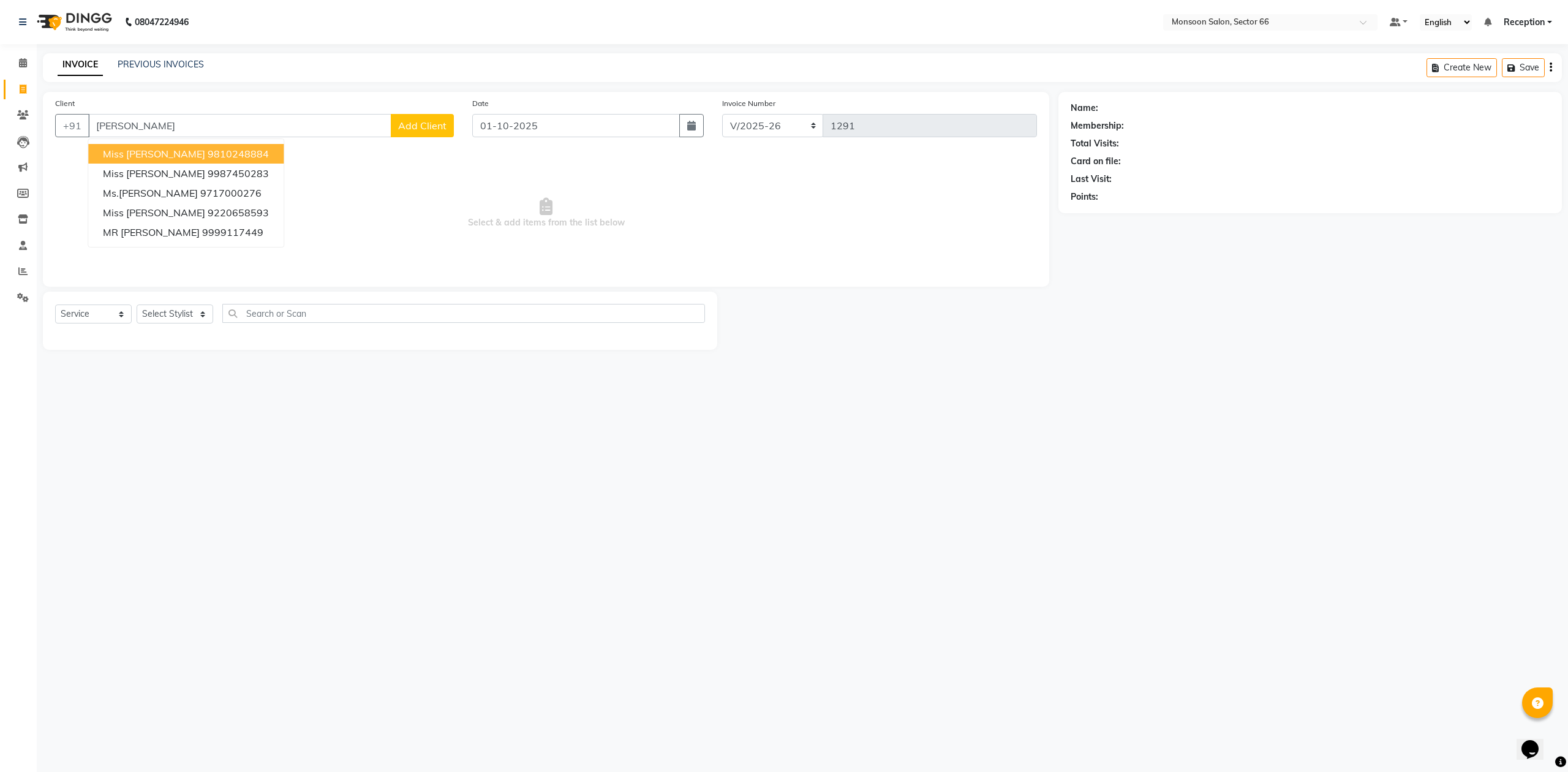
click at [208, 155] on ngb-highlight "9810248884" at bounding box center [238, 154] width 62 height 12
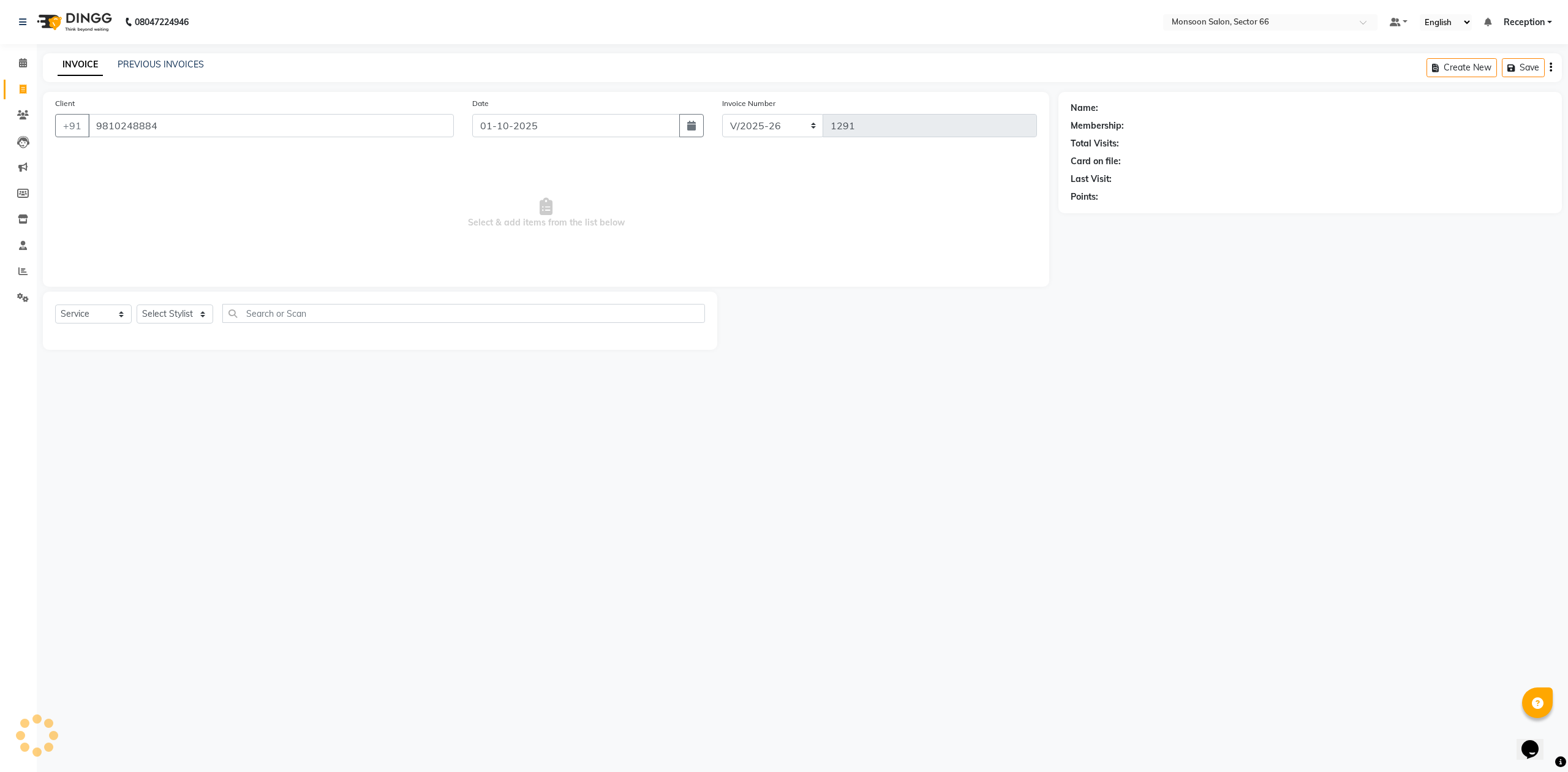
type input "9810248884"
select select "1: Object"
click at [1107, 214] on icon "button" at bounding box center [1105, 214] width 9 height 9
click at [1248, 239] on select "Select Membership → 30(50%) Membership → 30(50%) Membership → 30(50%) Membershi…" at bounding box center [1370, 236] width 279 height 19
click at [1258, 238] on select "Select Membership → 30(50%) Membership → 30(50%) Membership → 30(50%) Membershi…" at bounding box center [1370, 236] width 279 height 19
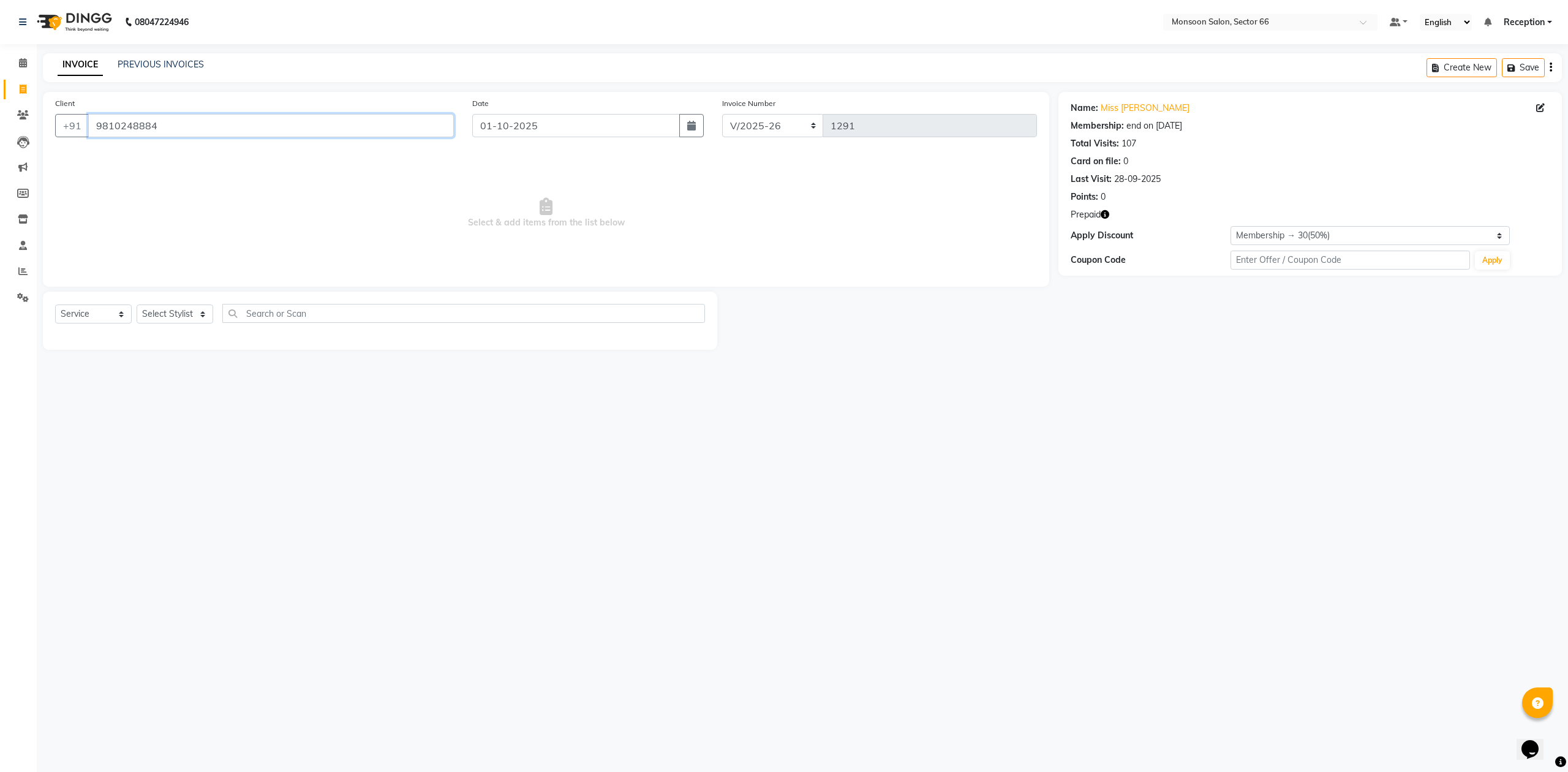
click at [186, 126] on input "9810248884" at bounding box center [271, 126] width 366 height 23
click at [197, 317] on select "Select Stylist [PERSON_NAME] Danish Paras priya Reception rozy [PERSON_NAME]" at bounding box center [175, 314] width 76 height 19
select select "27679"
click at [137, 304] on select "Select Stylist [PERSON_NAME] Danish Paras priya Reception rozy [PERSON_NAME]" at bounding box center [175, 314] width 76 height 19
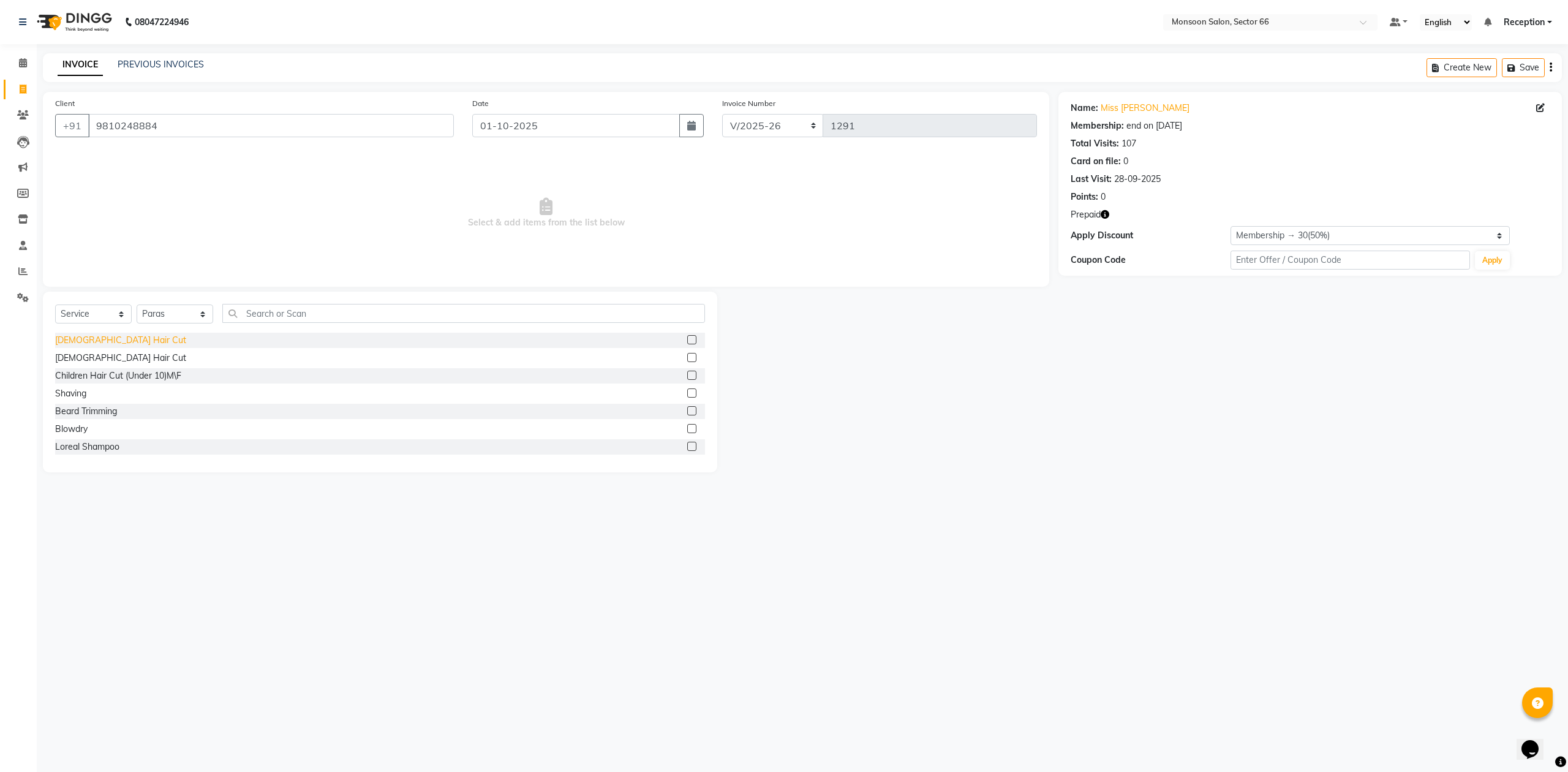
click at [91, 336] on div "[DEMOGRAPHIC_DATA] Hair Cut" at bounding box center [121, 340] width 131 height 12
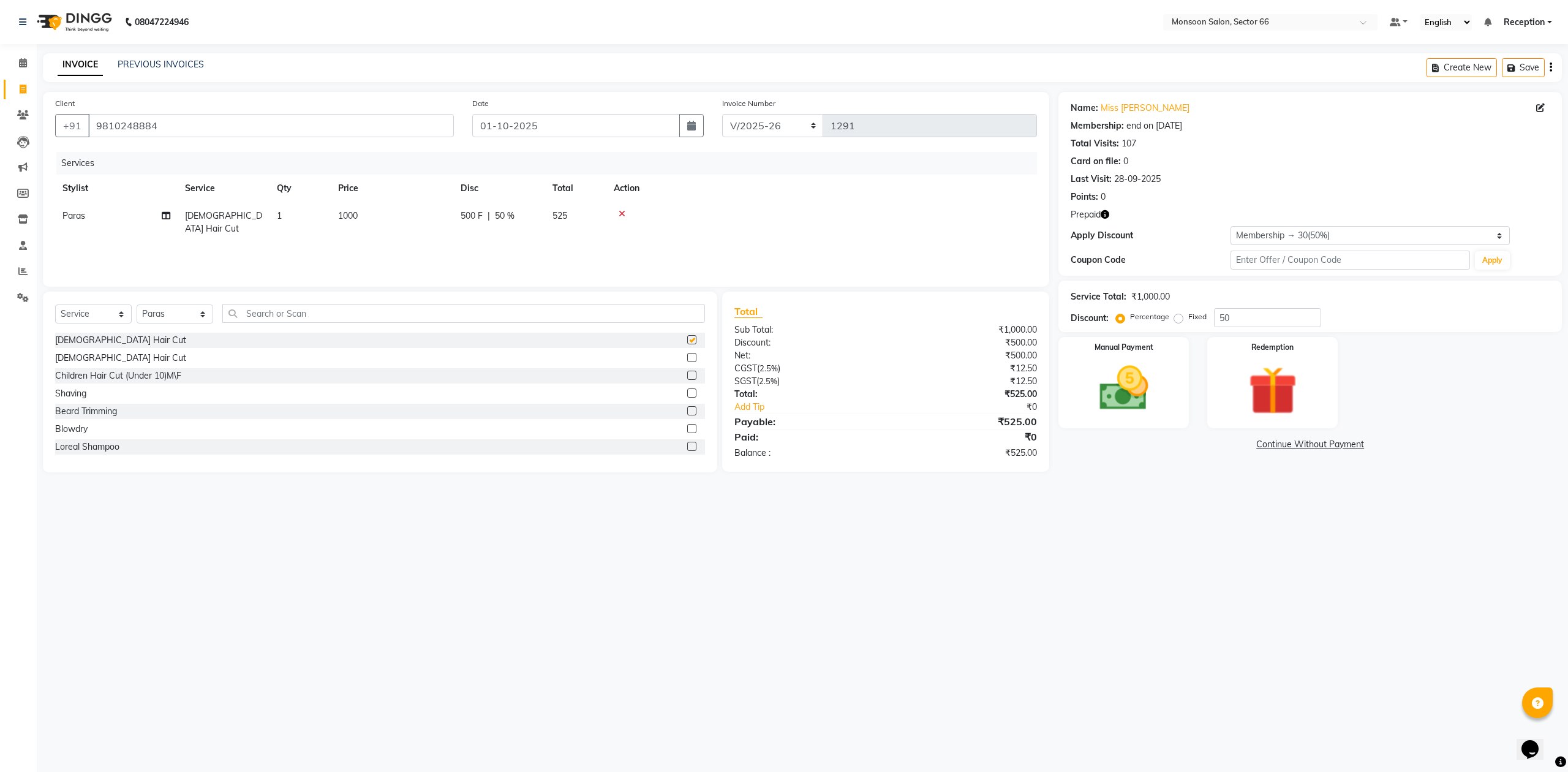
checkbox input "false"
click at [1286, 390] on img at bounding box center [1272, 391] width 83 height 63
click at [1172, 446] on span "Prepaid 1" at bounding box center [1166, 446] width 40 height 14
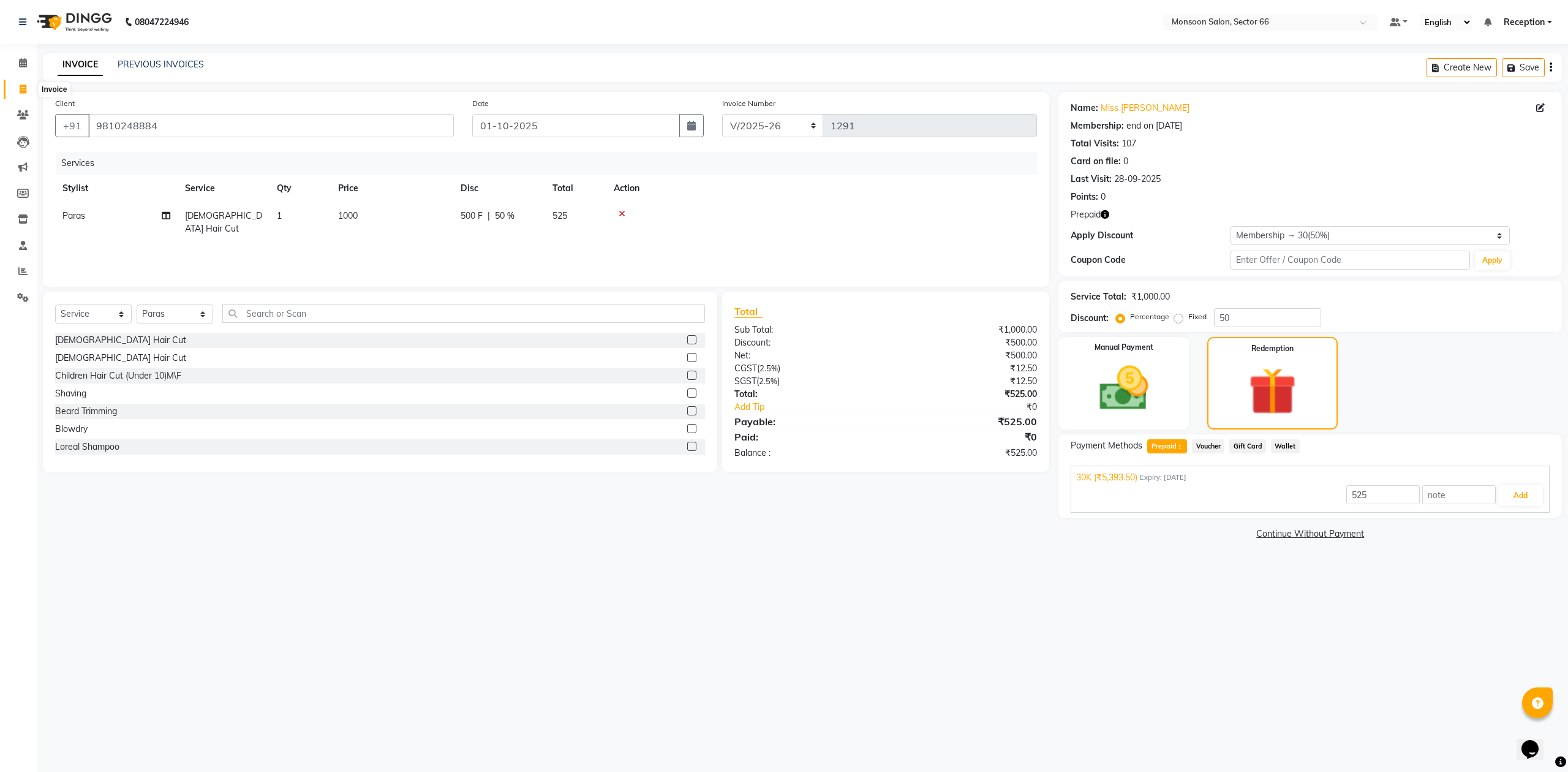
click at [22, 89] on icon at bounding box center [23, 89] width 7 height 9
select select "service"
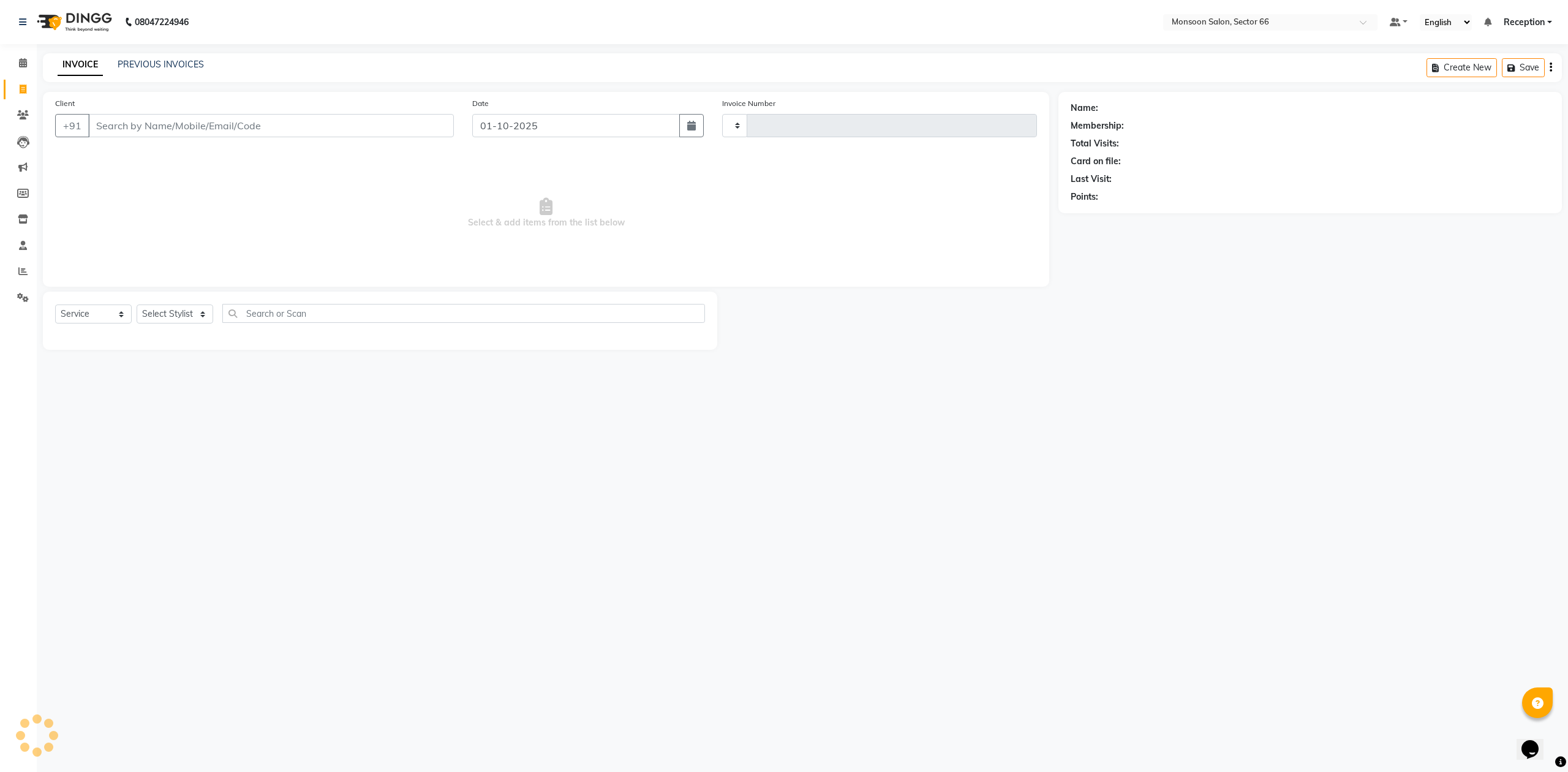
type input "1291"
select select "3741"
